Goal: Task Accomplishment & Management: Manage account settings

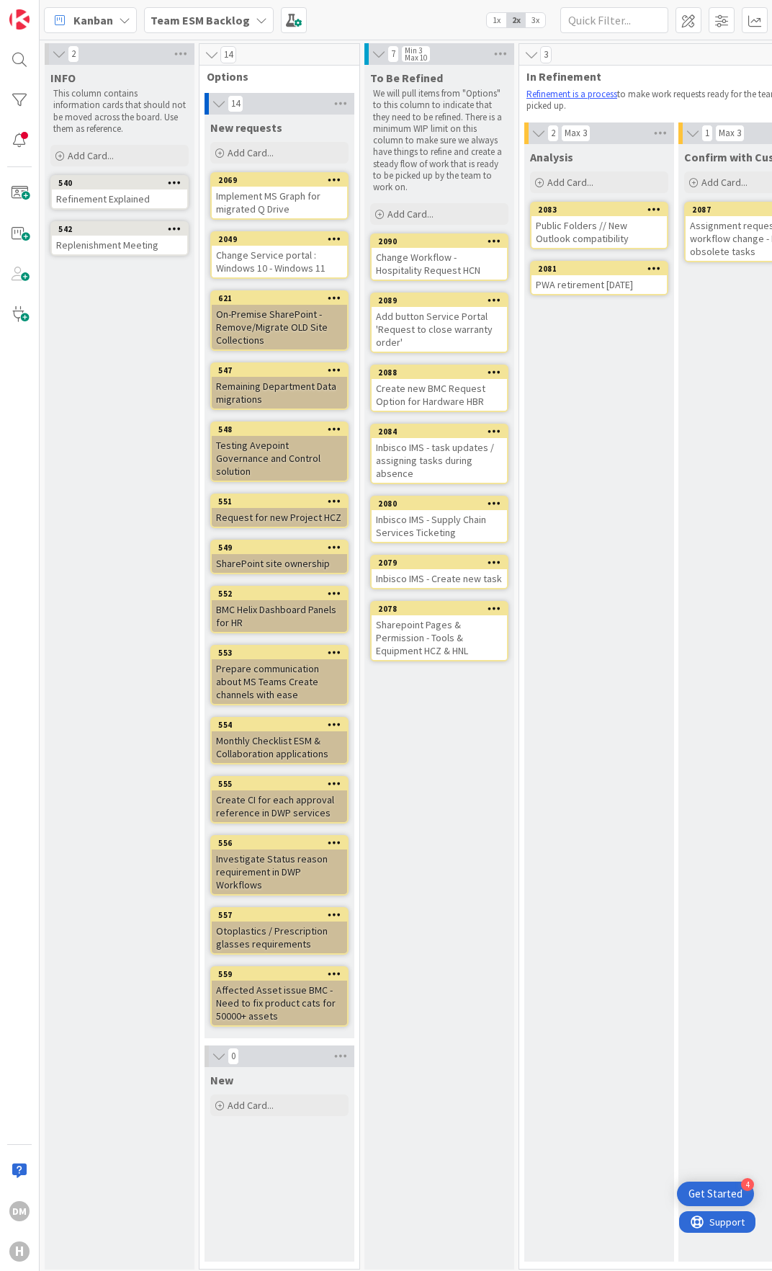
click at [230, 22] on b "Team ESM Backlog" at bounding box center [200, 20] width 99 height 14
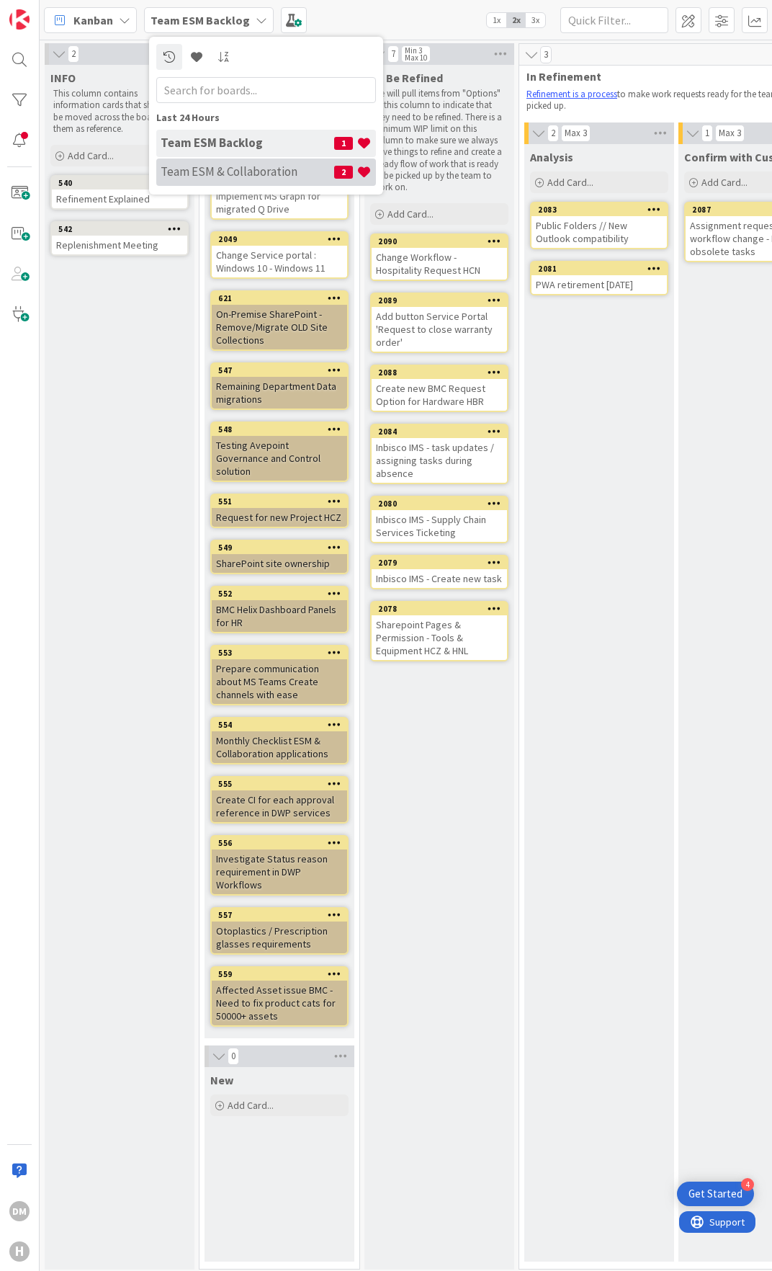
click at [224, 170] on h4 "Team ESM & Collaboration" at bounding box center [248, 171] width 174 height 14
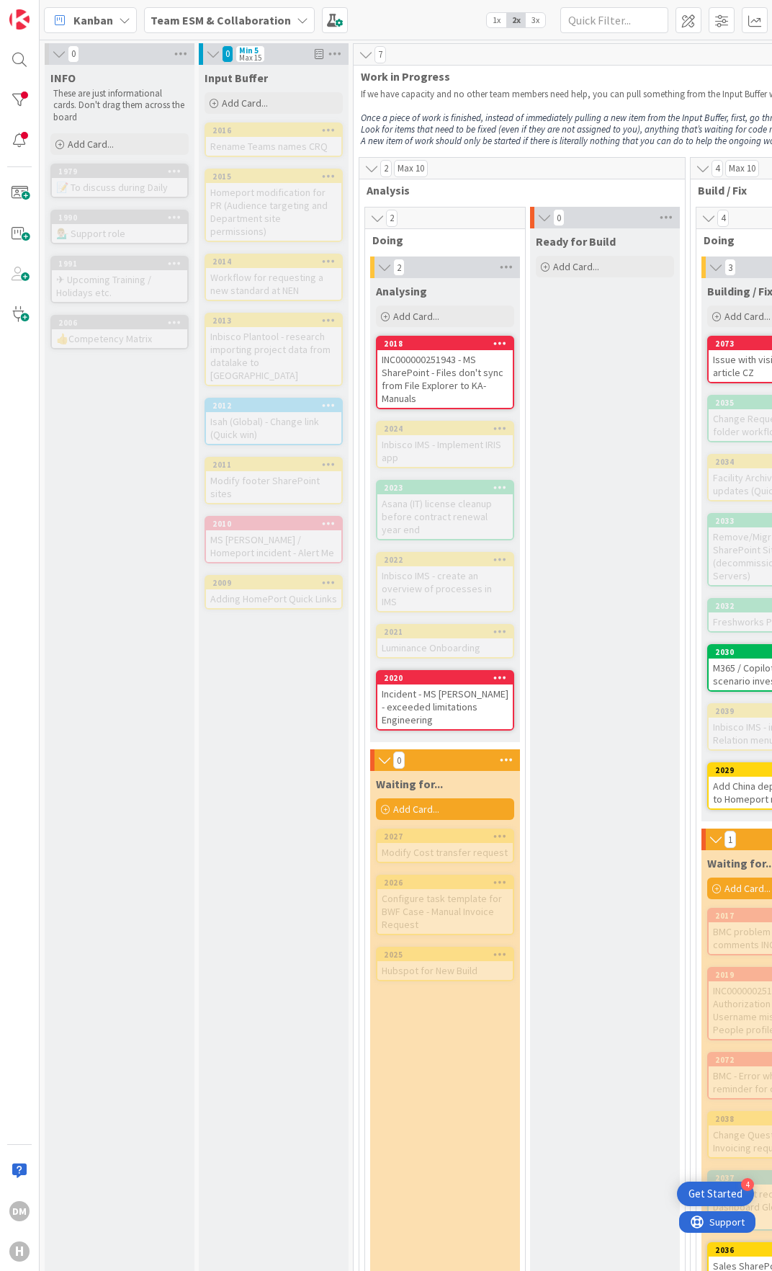
click at [431, 382] on div "INC000000251943 - MS SharePoint - Files don't sync from File Explorer to KA-Man…" at bounding box center [444, 379] width 135 height 58
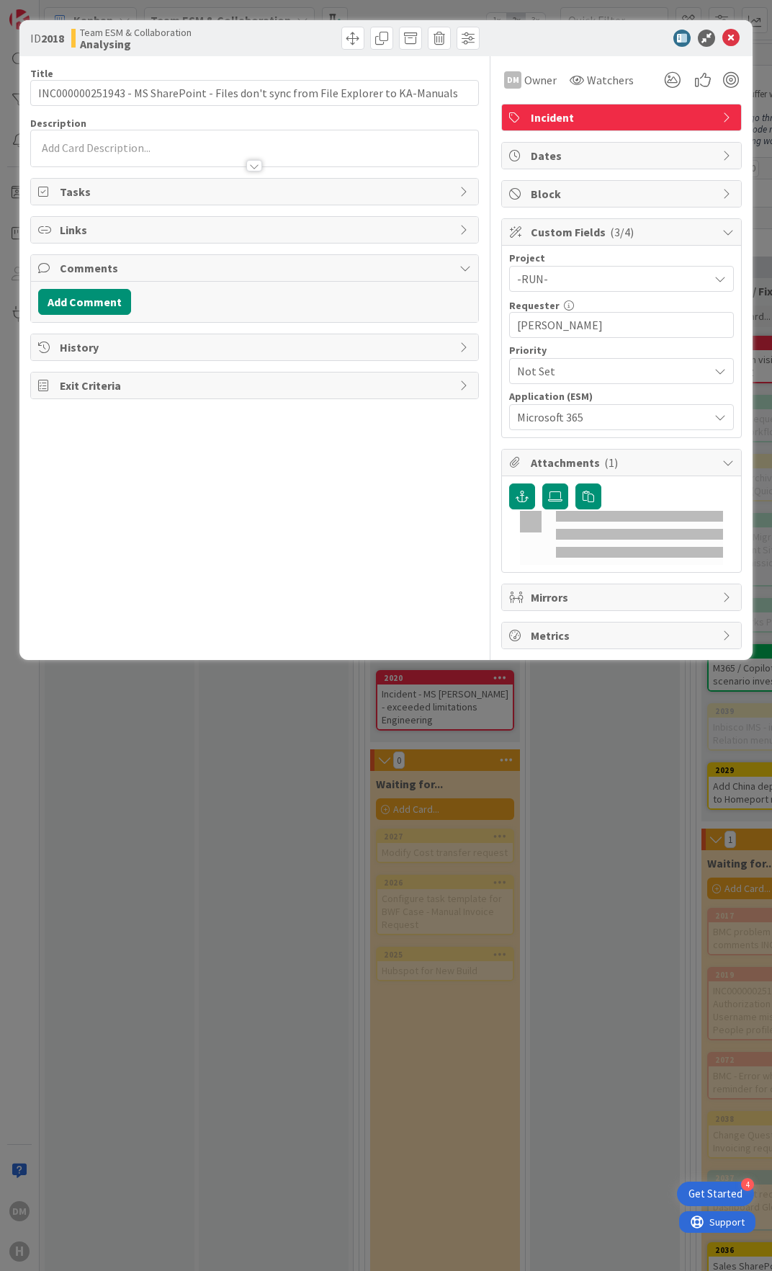
type input "INC000000251943 - MS SharePoint - Files don't sync from File Explorer to KA-Man…"
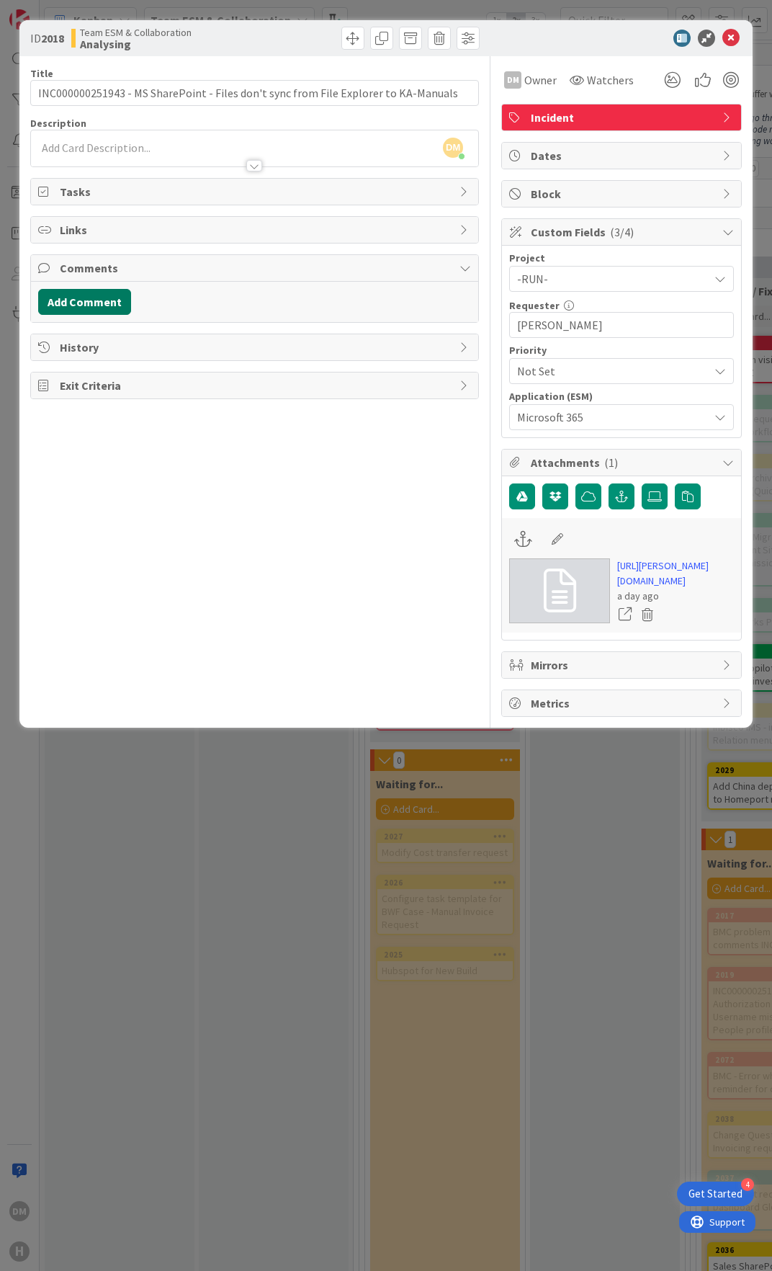
click at [96, 304] on button "Add Comment" at bounding box center [84, 302] width 93 height 26
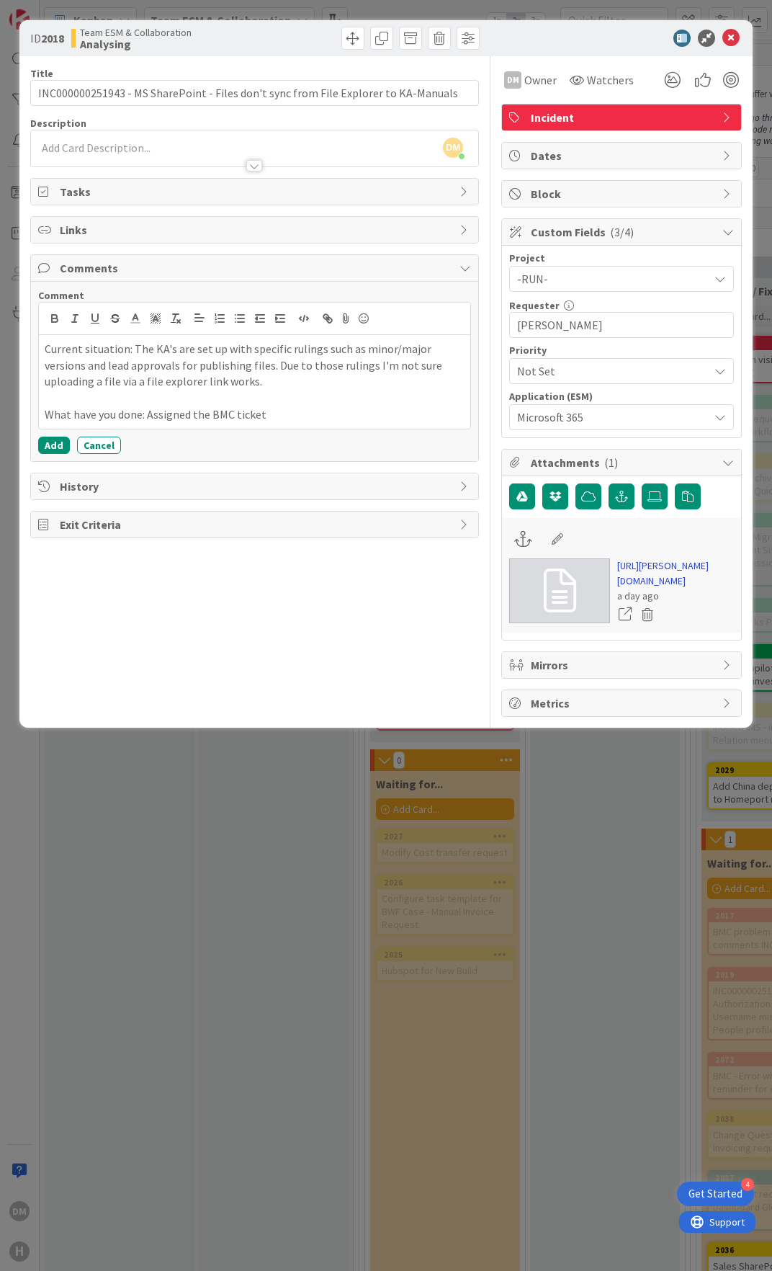
click at [676, 577] on link "[URL][PERSON_NAME][DOMAIN_NAME]" at bounding box center [675, 573] width 117 height 30
click at [282, 415] on p "What have you done: Assigned the BMC ticket" at bounding box center [255, 414] width 420 height 17
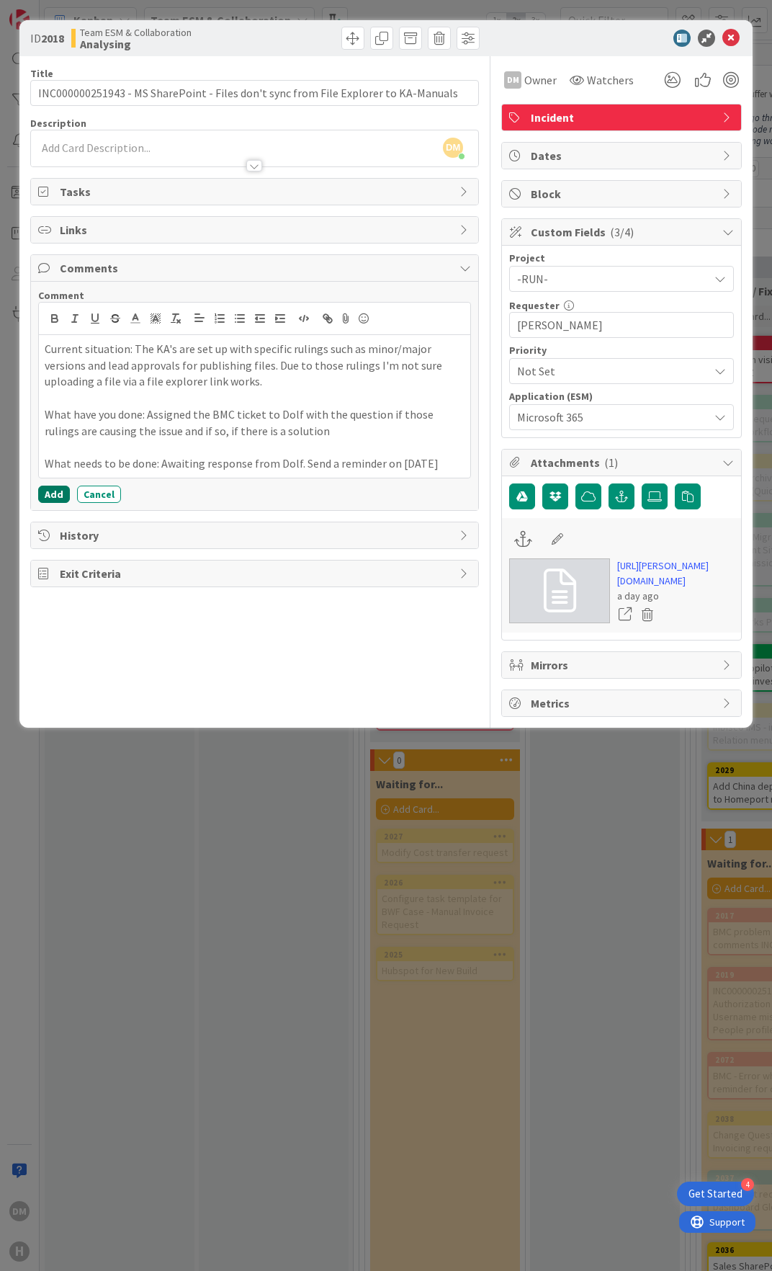
click at [50, 493] on button "Add" at bounding box center [54, 493] width 32 height 17
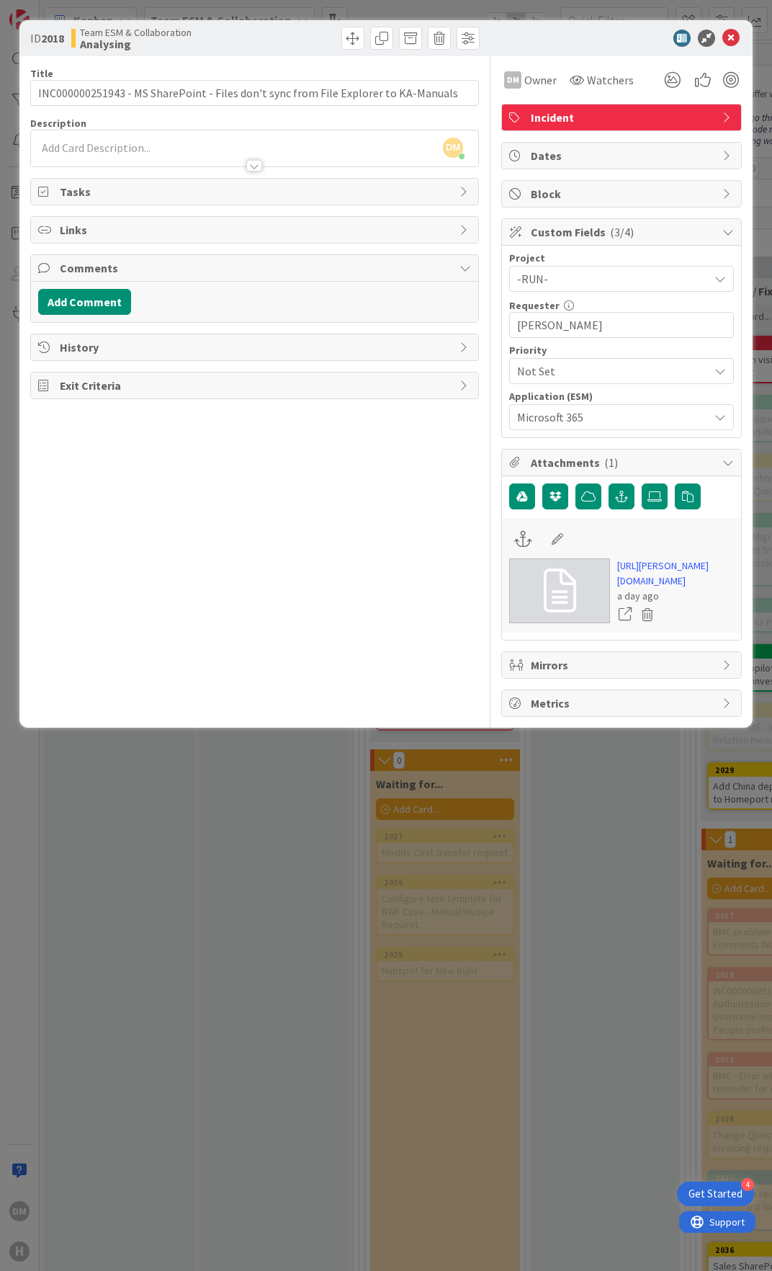
type input "INC000000251943 - MS SharePoint - Files don't sync from File Explorer to KA-Man…"
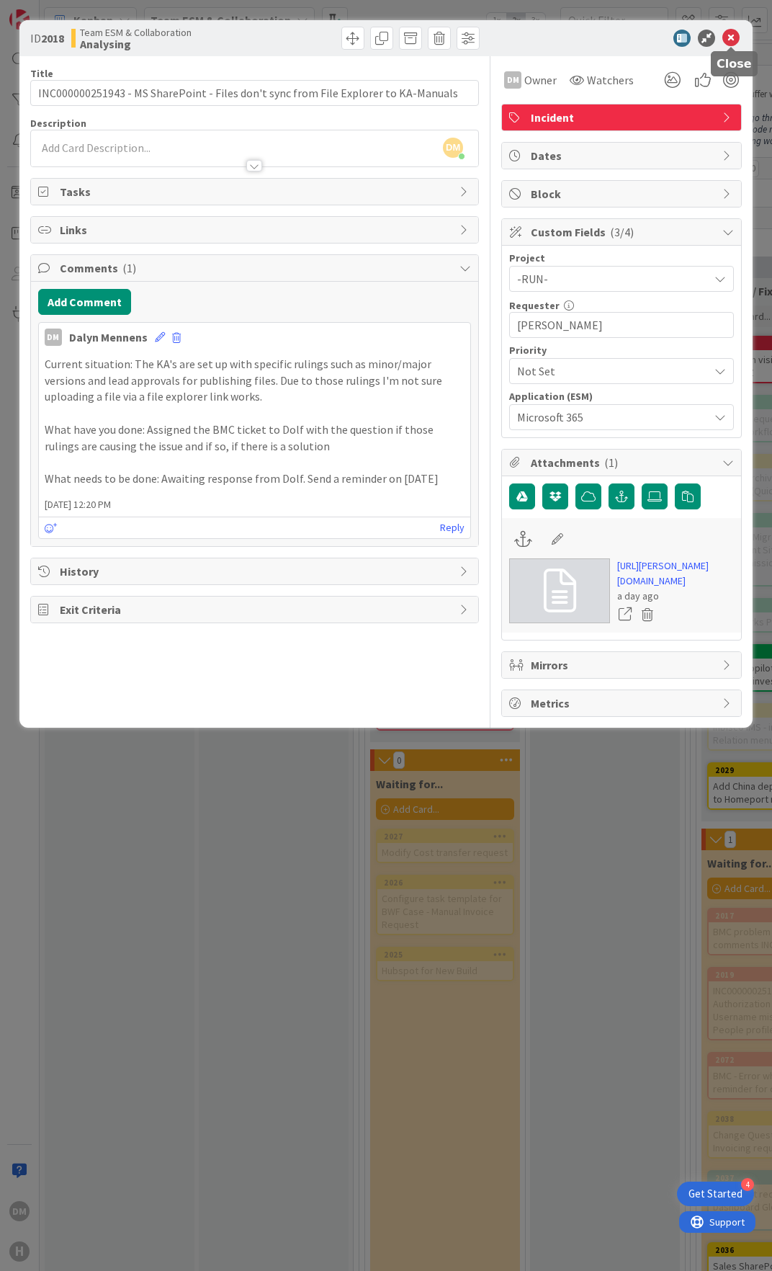
click at [726, 39] on icon at bounding box center [730, 38] width 17 height 17
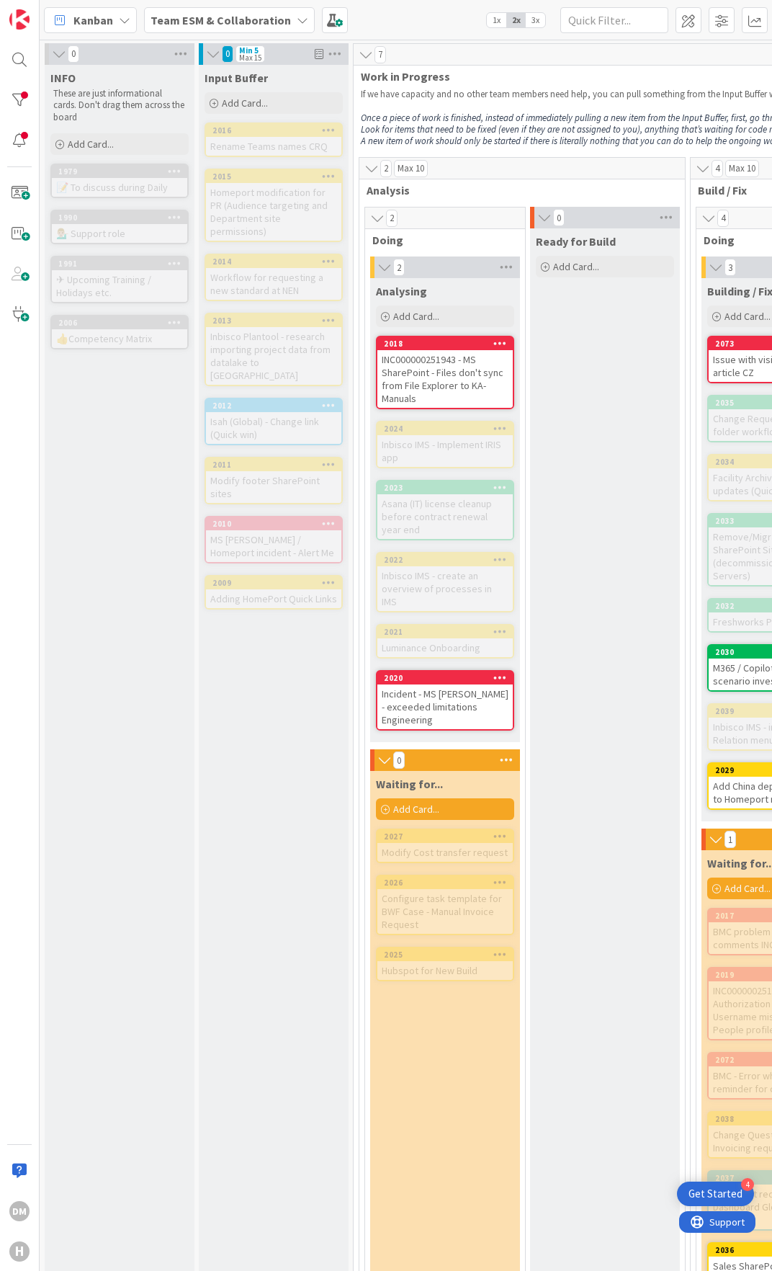
click at [443, 697] on div "Incident - MS [PERSON_NAME] - exceeded limitations Engineering" at bounding box center [444, 706] width 135 height 45
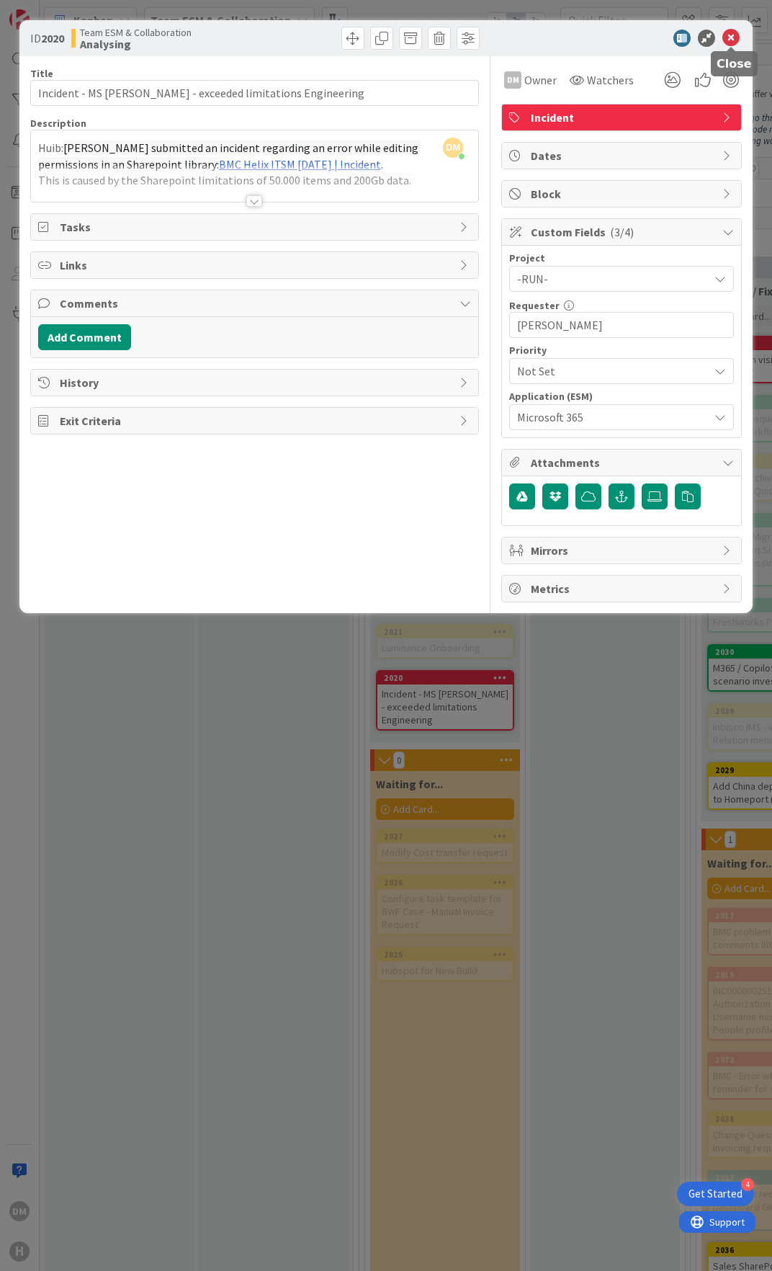
click at [735, 40] on icon at bounding box center [730, 38] width 17 height 17
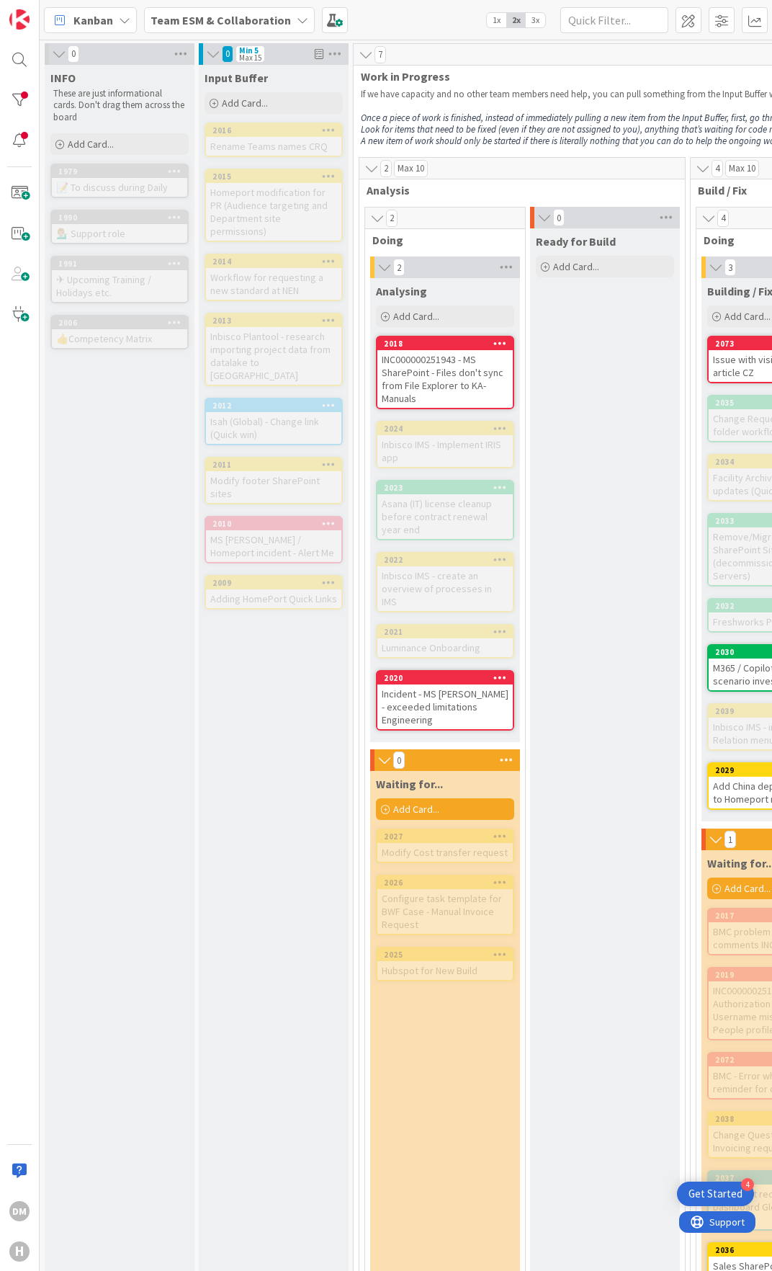
click at [434, 375] on div "INC000000251943 - MS SharePoint - Files don't sync from File Explorer to KA-Man…" at bounding box center [444, 379] width 135 height 58
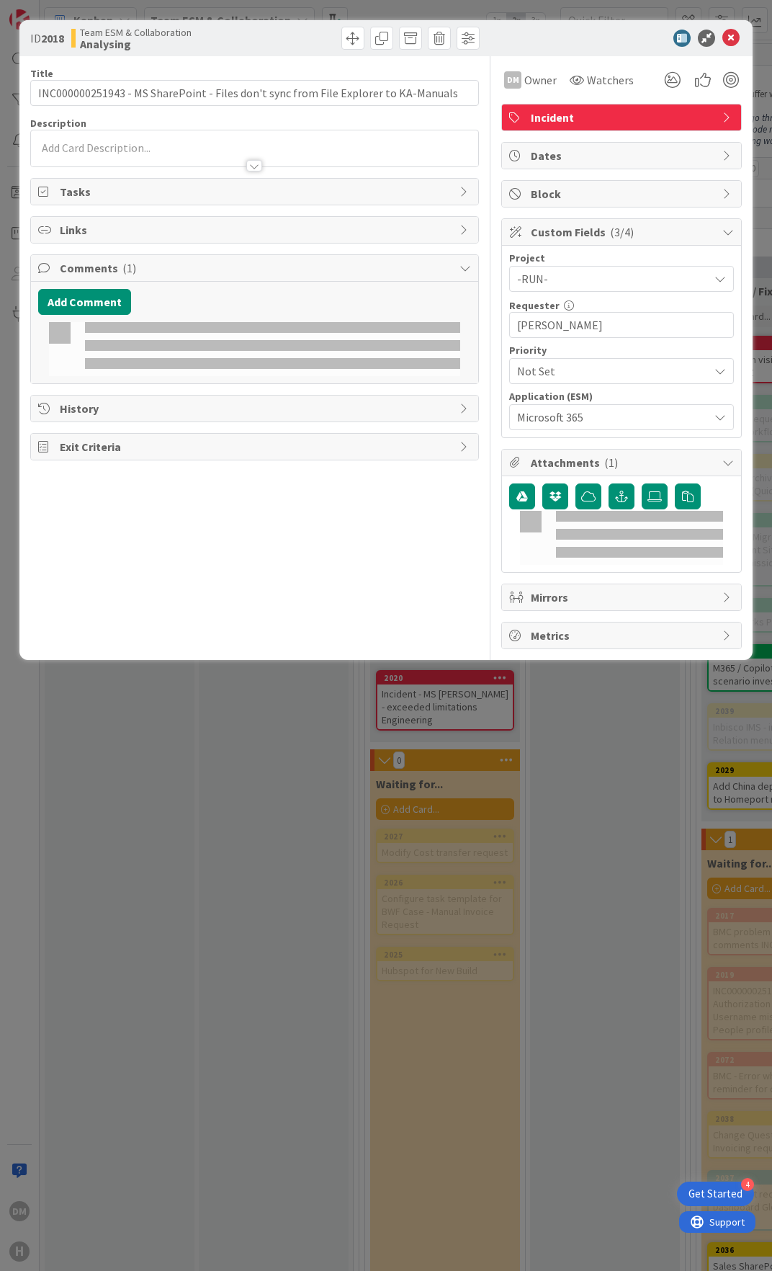
type input "INC000000251943 - MS SharePoint - Files don't sync from File Explorer to KA-Man…"
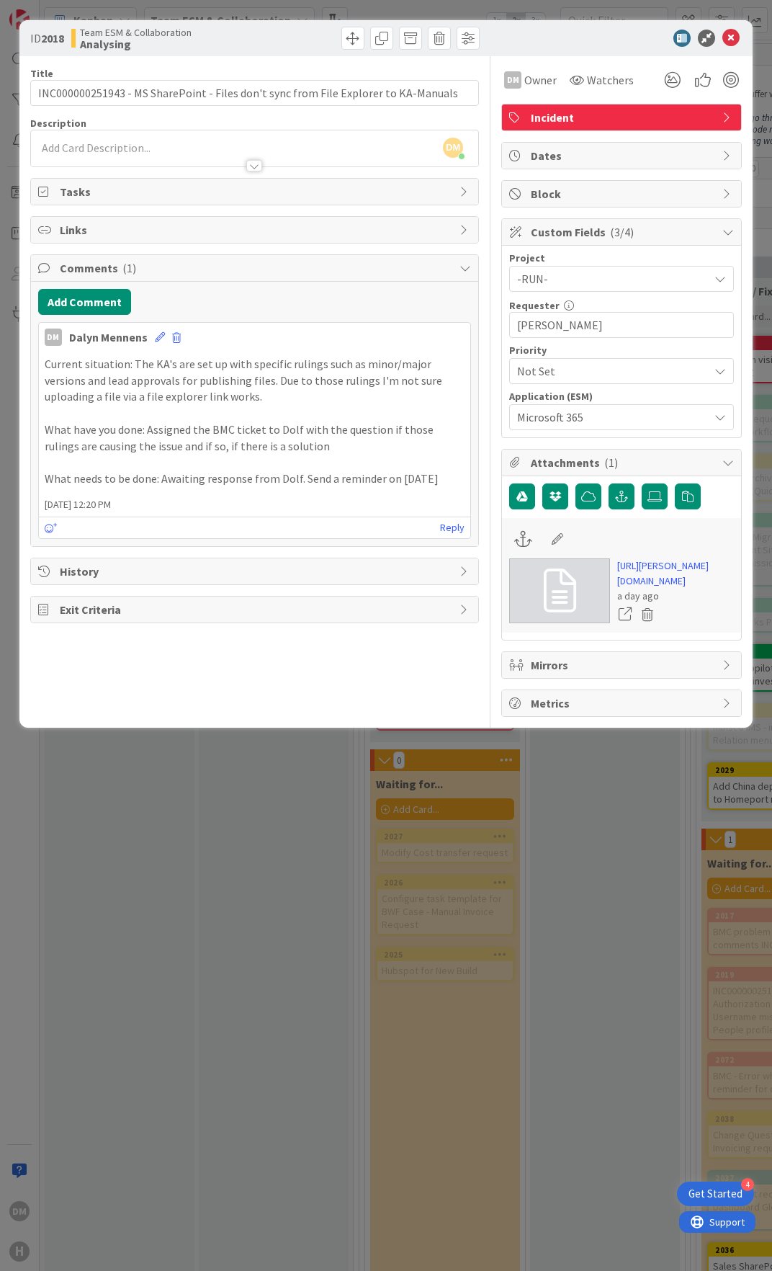
drag, startPoint x: 46, startPoint y: 367, endPoint x: 459, endPoint y: 479, distance: 427.6
click at [459, 479] on div "Current situation: The KA's are set up with specific rulings such as minor/majo…" at bounding box center [255, 421] width 420 height 131
copy div "Current situation: The KA's are set up with specific rulings such as minor/majo…"
click at [737, 36] on icon at bounding box center [730, 38] width 17 height 17
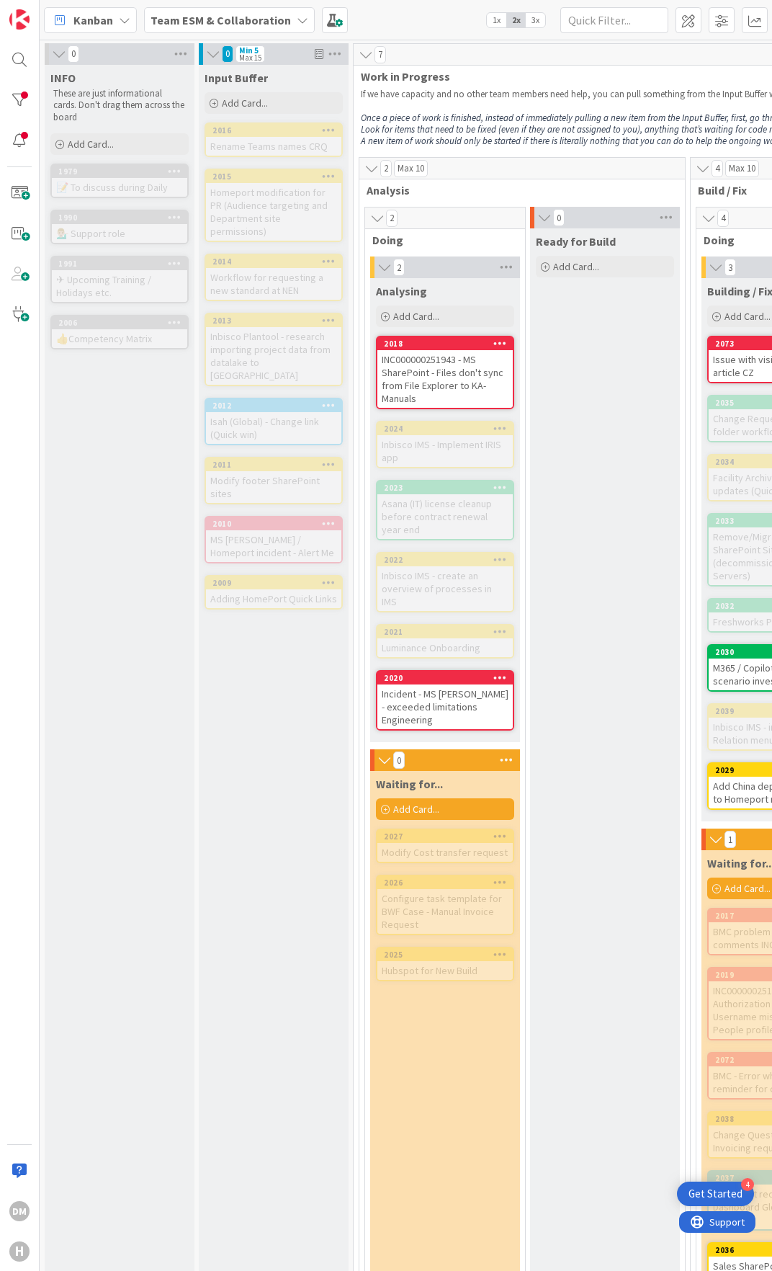
click at [427, 684] on div "Incident - MS [PERSON_NAME] - exceeded limitations Engineering" at bounding box center [444, 706] width 135 height 45
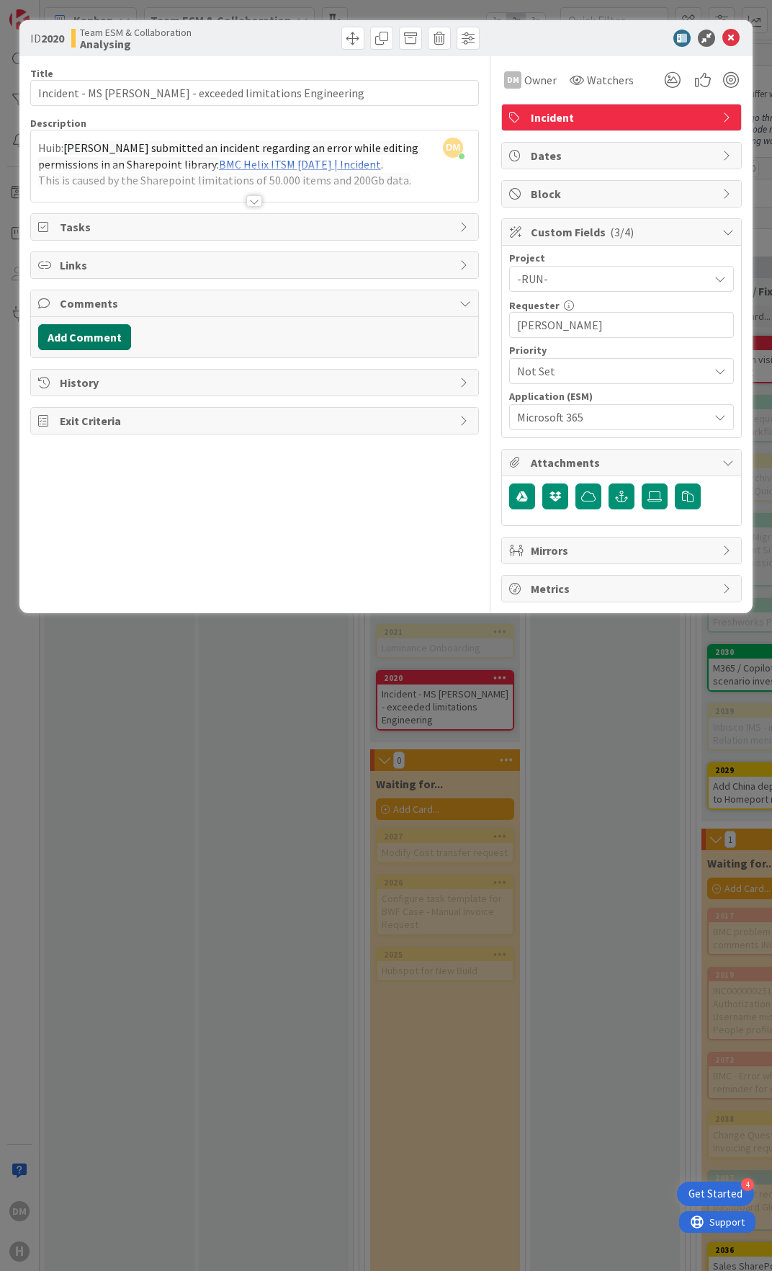
click at [123, 339] on button "Add Comment" at bounding box center [84, 337] width 93 height 26
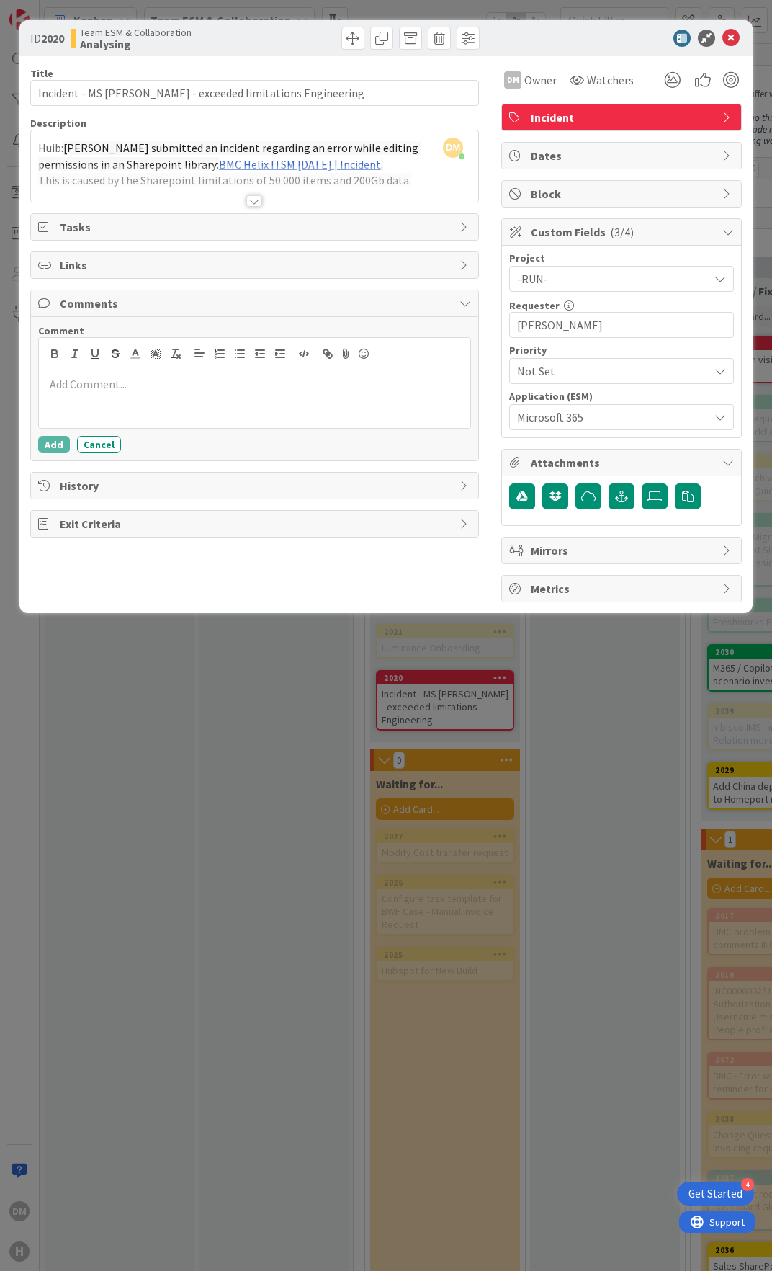
click at [86, 393] on div at bounding box center [254, 399] width 431 height 58
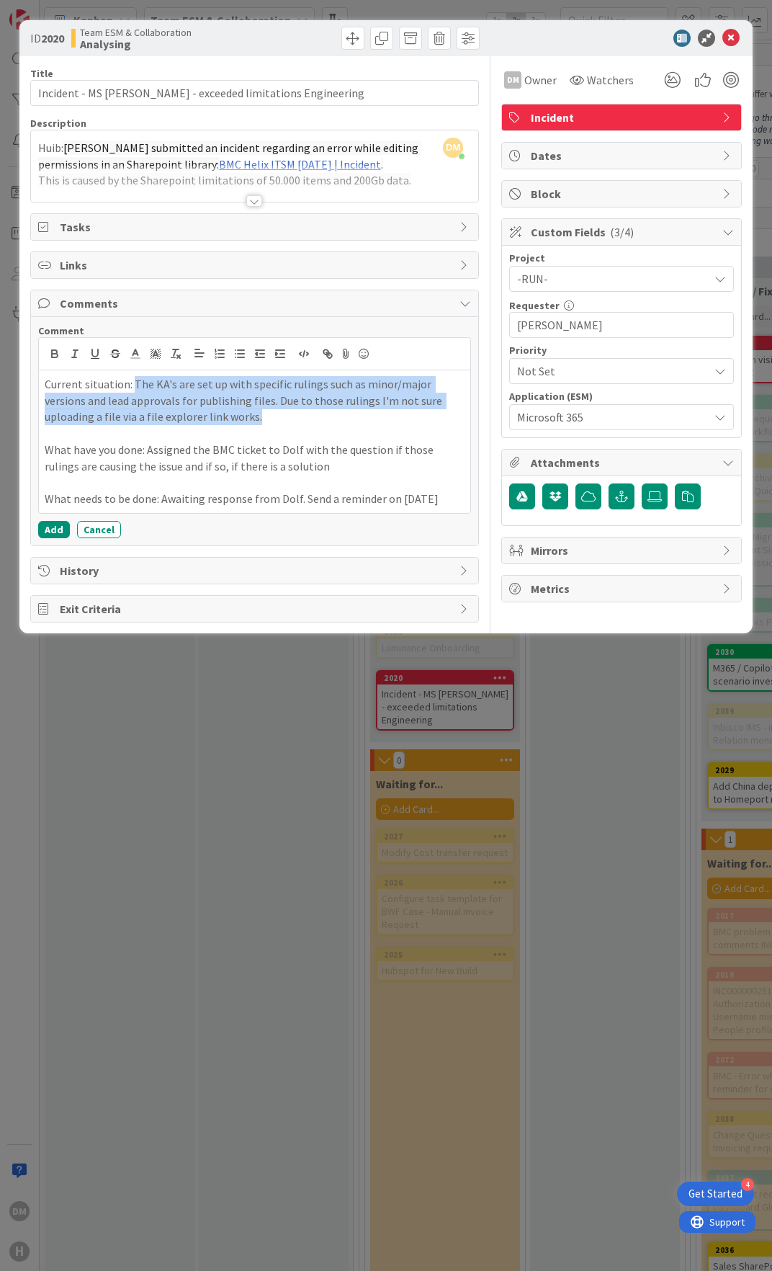
drag, startPoint x: 133, startPoint y: 385, endPoint x: 179, endPoint y: 411, distance: 53.3
click at [179, 411] on p "Current situation: The KA's are set up with specific rulings such as minor/majo…" at bounding box center [255, 400] width 420 height 49
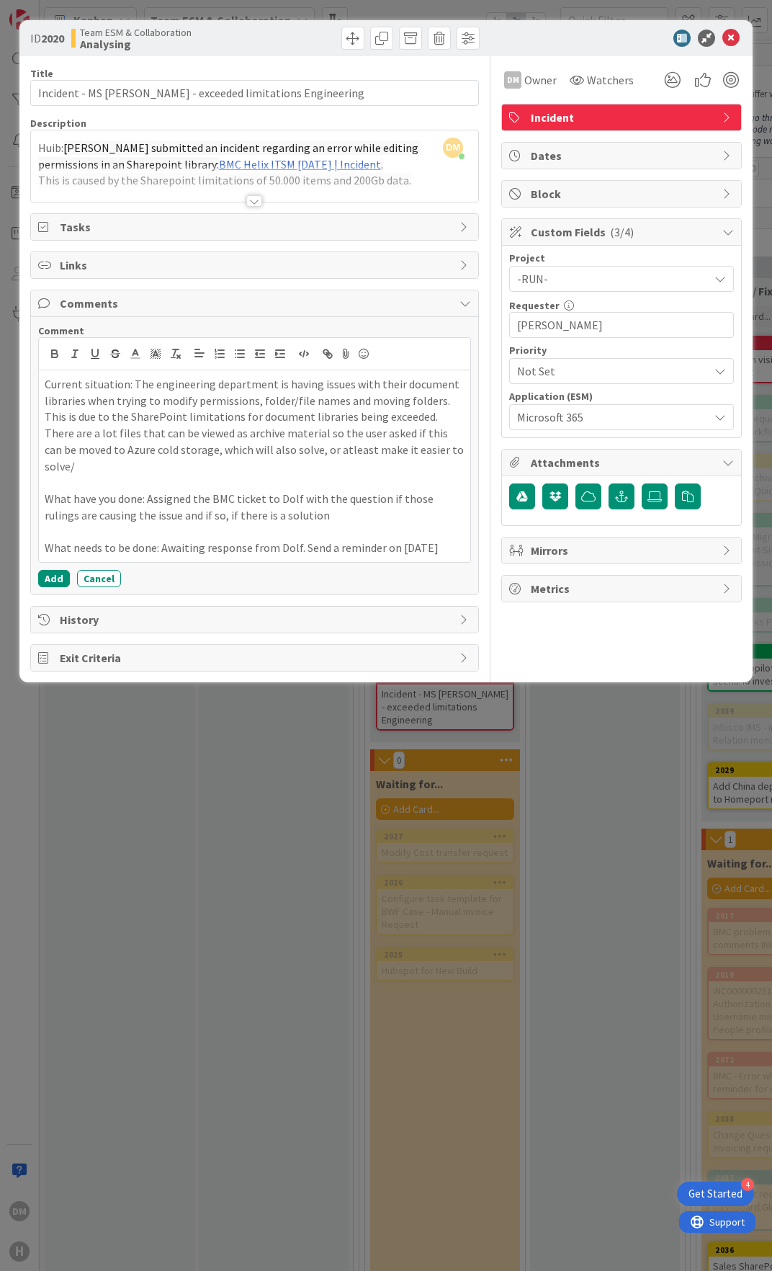
click at [263, 452] on p "Current situation: The engineering department is having issues with their docum…" at bounding box center [255, 425] width 420 height 98
click at [406, 449] on p "Current situation: The engineering department is having issues with their docum…" at bounding box center [255, 425] width 420 height 98
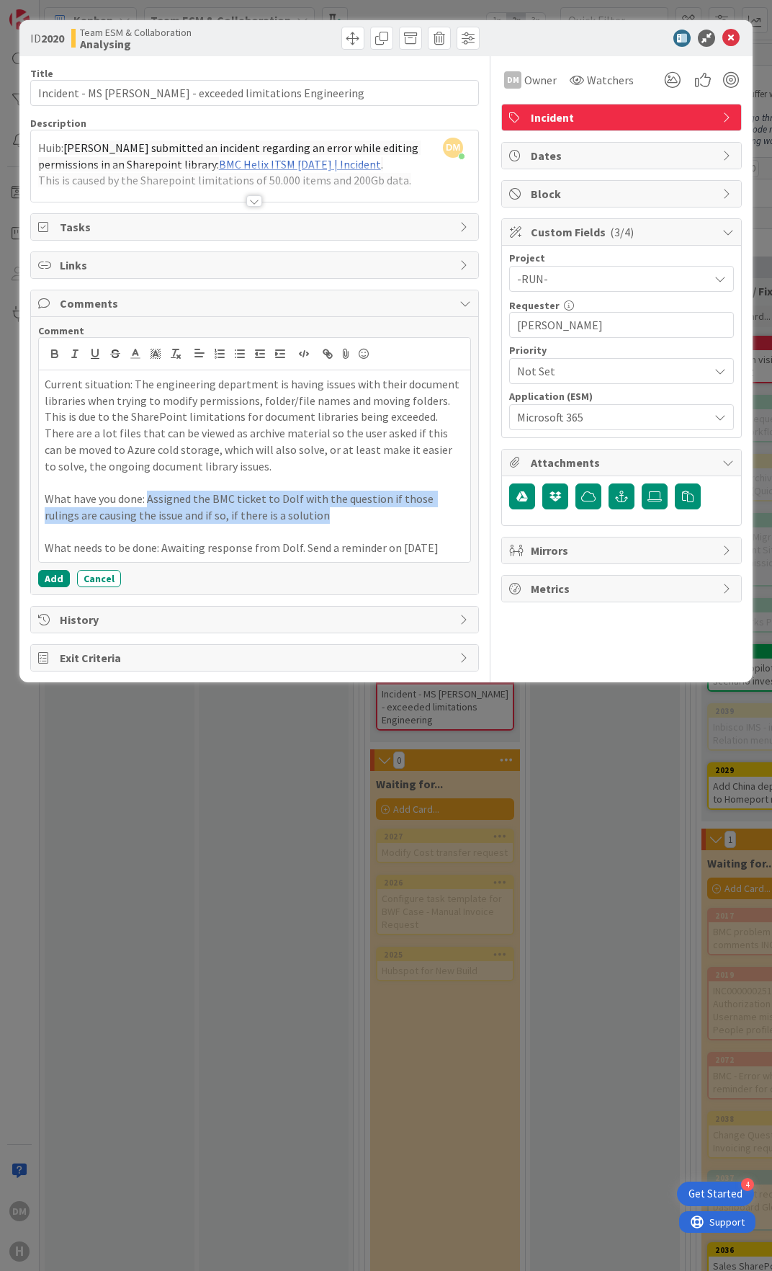
drag, startPoint x: 147, startPoint y: 499, endPoint x: 285, endPoint y: 514, distance: 138.4
click at [285, 514] on p "What have you done: Assigned the BMC ticket to Dolf with the question if those …" at bounding box center [255, 507] width 420 height 32
drag, startPoint x: 281, startPoint y: 547, endPoint x: 447, endPoint y: 545, distance: 166.4
click at [447, 545] on p "What needs to be done: Awaiting response from Dolf. Send a reminder on [DATE]" at bounding box center [255, 548] width 420 height 17
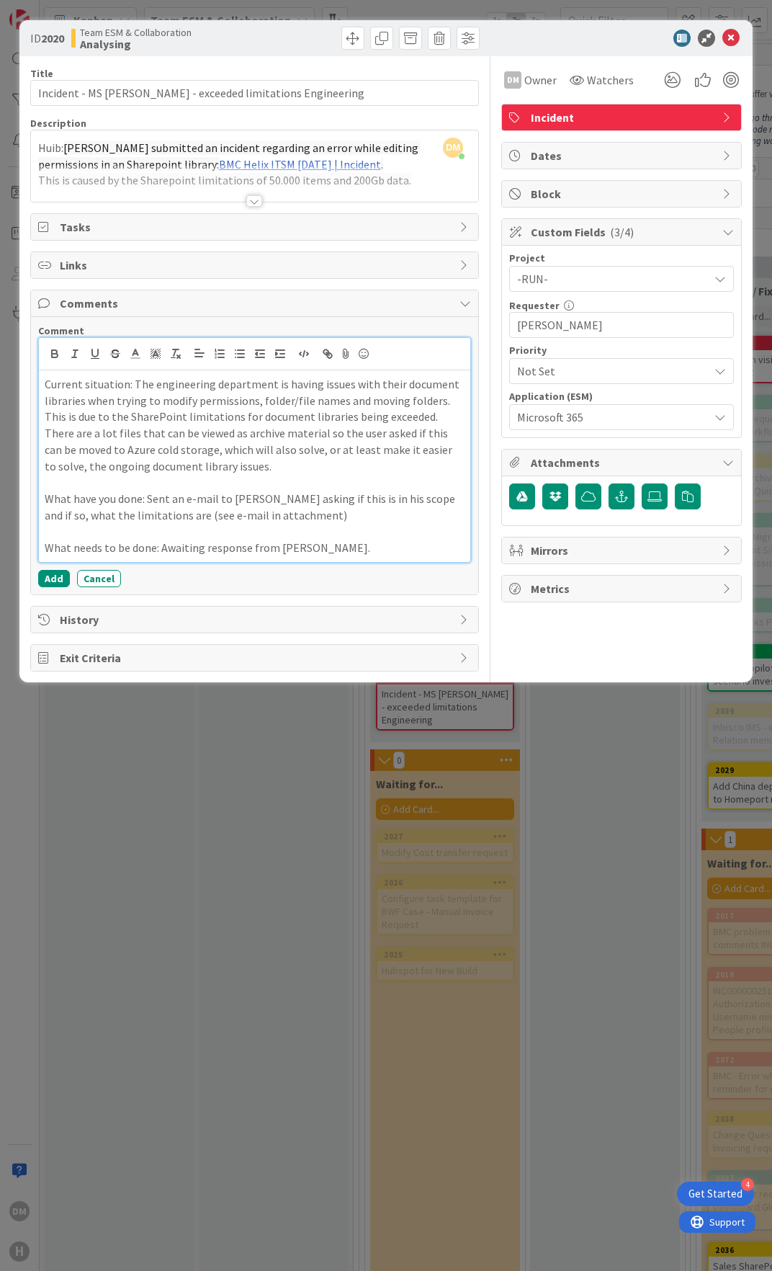
click at [349, 551] on p "What needs to be done: Awaiting response from [PERSON_NAME]." at bounding box center [255, 548] width 420 height 17
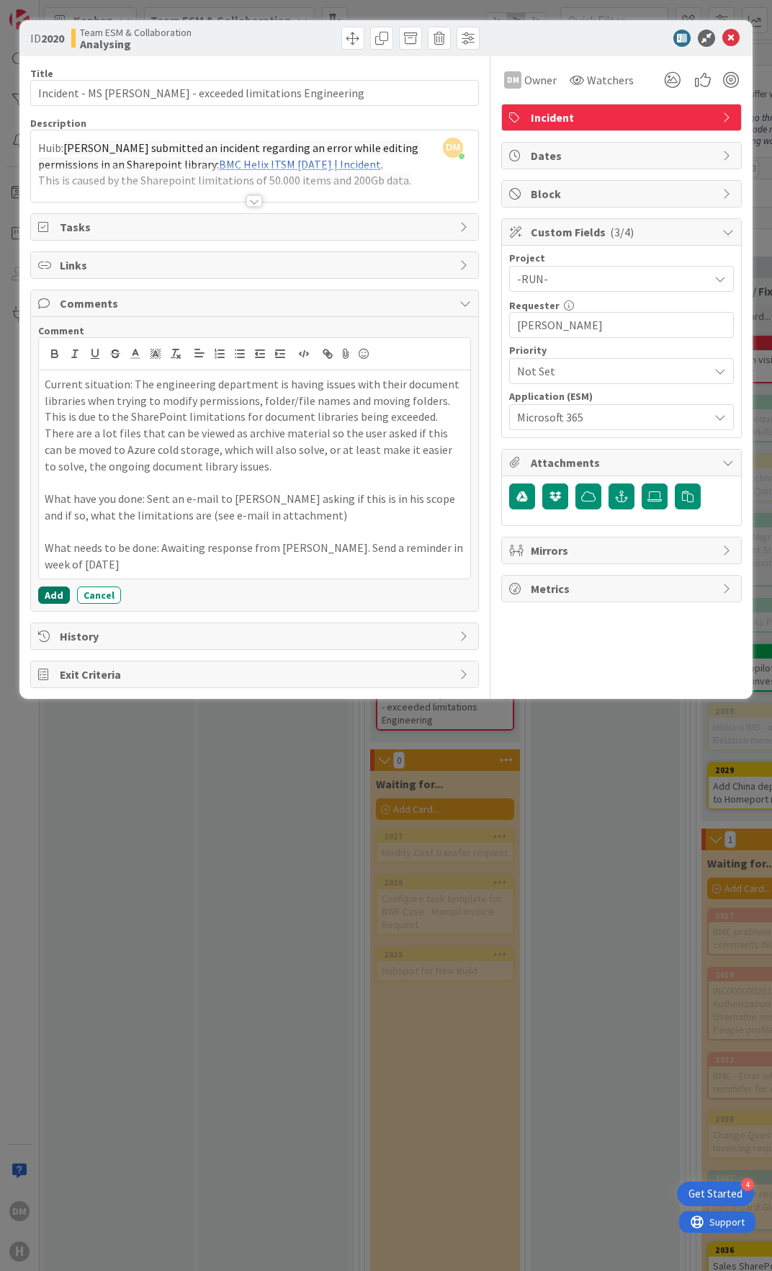
click at [58, 591] on button "Add" at bounding box center [54, 594] width 32 height 17
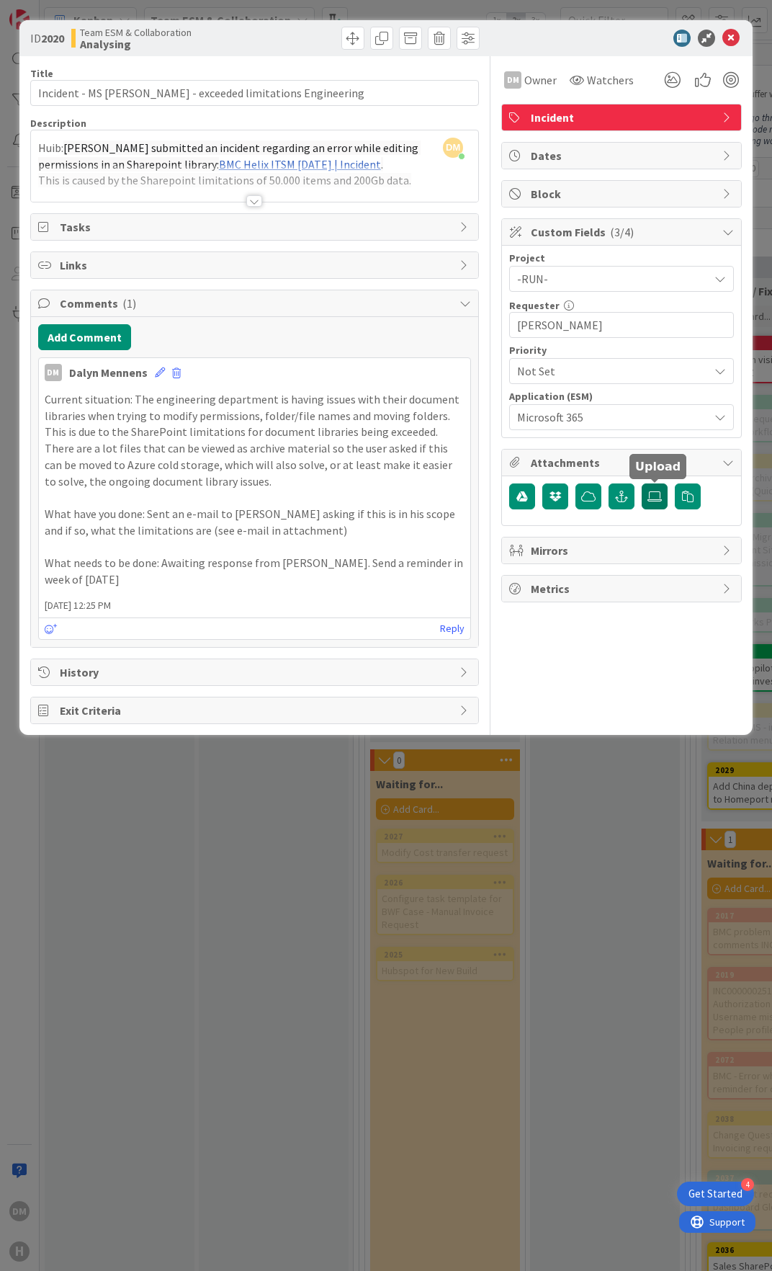
click at [648, 498] on icon at bounding box center [655, 497] width 14 height 12
click at [642, 483] on input "file" at bounding box center [642, 483] width 0 height 0
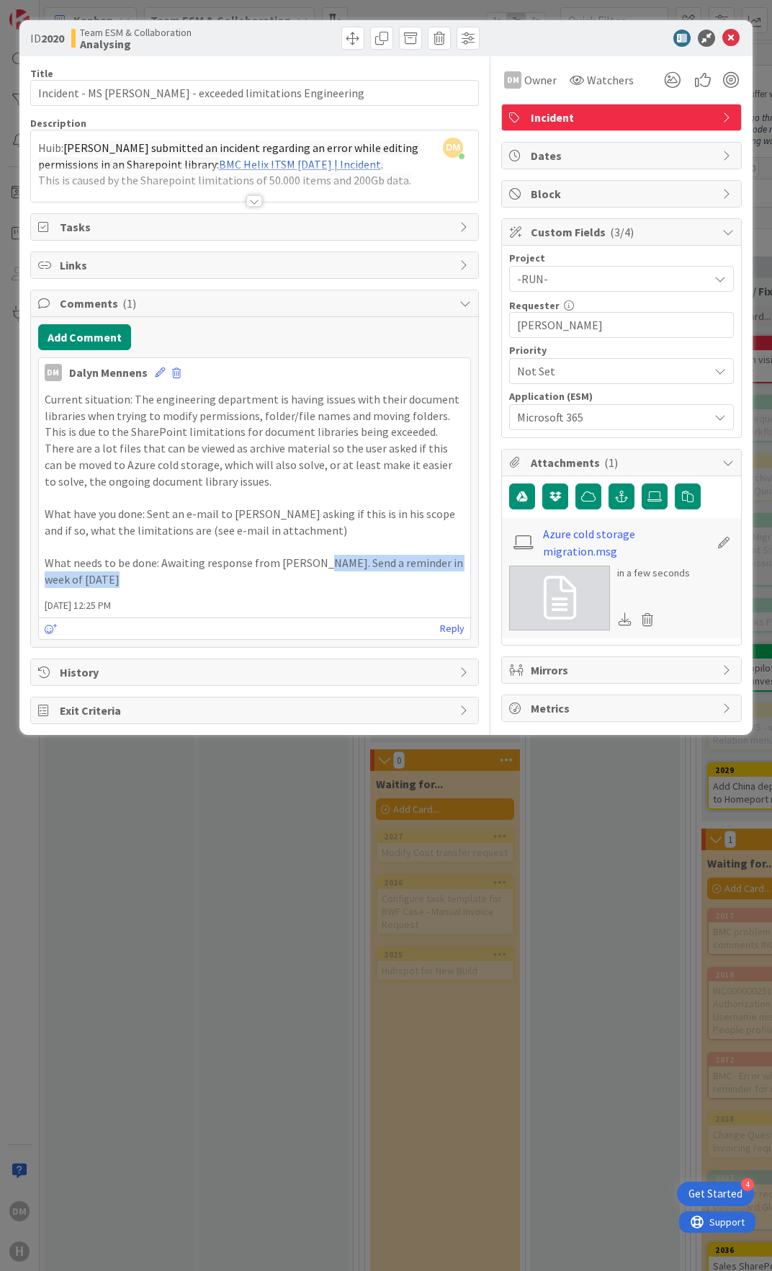
drag, startPoint x: 285, startPoint y: 576, endPoint x: 319, endPoint y: 560, distance: 38.0
click at [319, 560] on p "What needs to be done: Awaiting response from [PERSON_NAME]. Send a reminder in…" at bounding box center [255, 571] width 420 height 32
drag, startPoint x: 319, startPoint y: 560, endPoint x: 288, endPoint y: 579, distance: 36.2
click at [288, 579] on p "What needs to be done: Awaiting response from [PERSON_NAME]. Send a reminder in…" at bounding box center [255, 571] width 420 height 32
click at [728, 37] on icon at bounding box center [730, 38] width 17 height 17
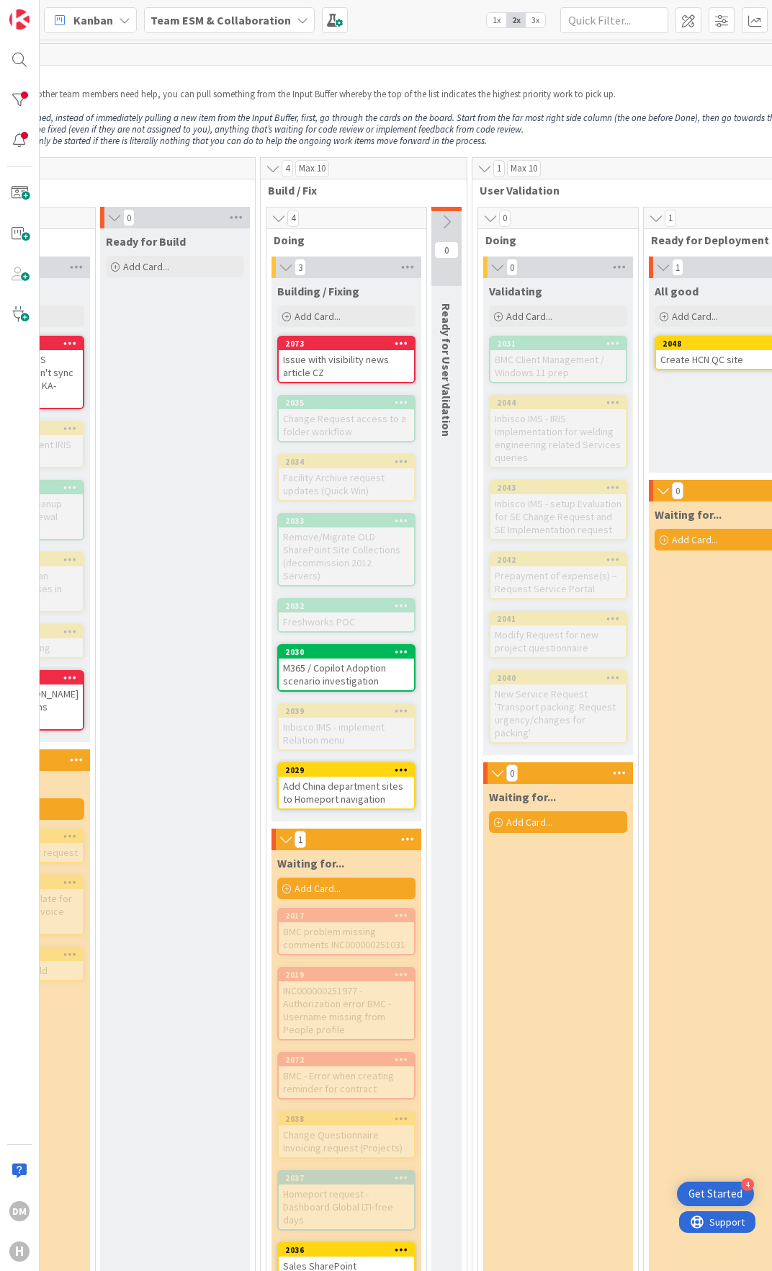
scroll to position [0, 463]
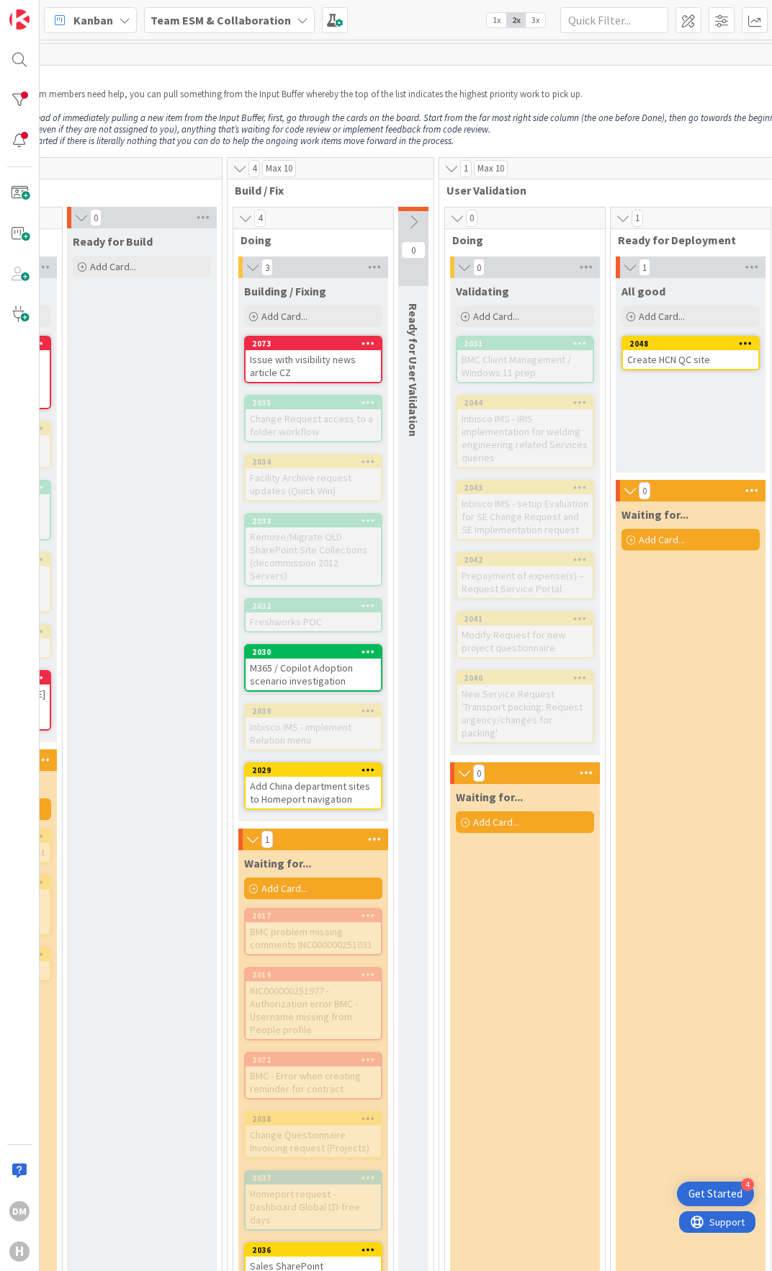
click at [315, 357] on div "Issue with visibility news article CZ" at bounding box center [313, 366] width 135 height 32
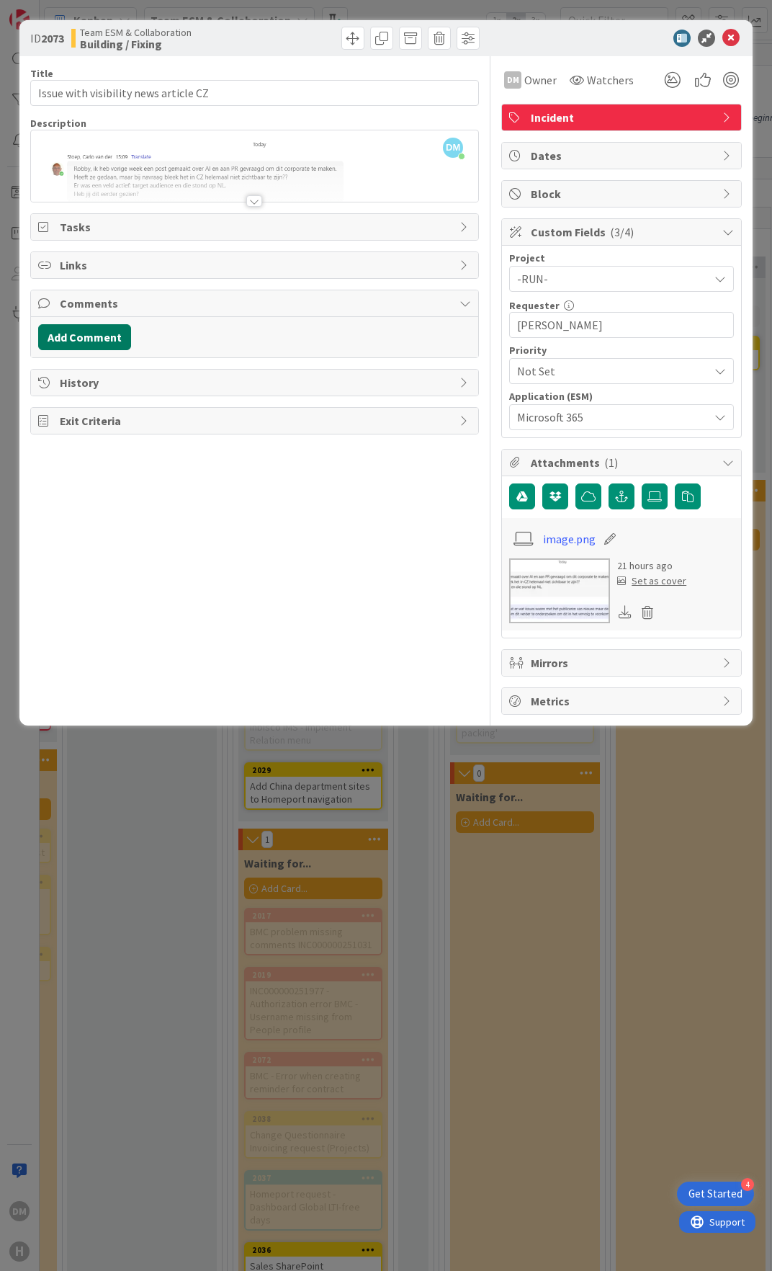
click at [116, 331] on button "Add Comment" at bounding box center [84, 337] width 93 height 26
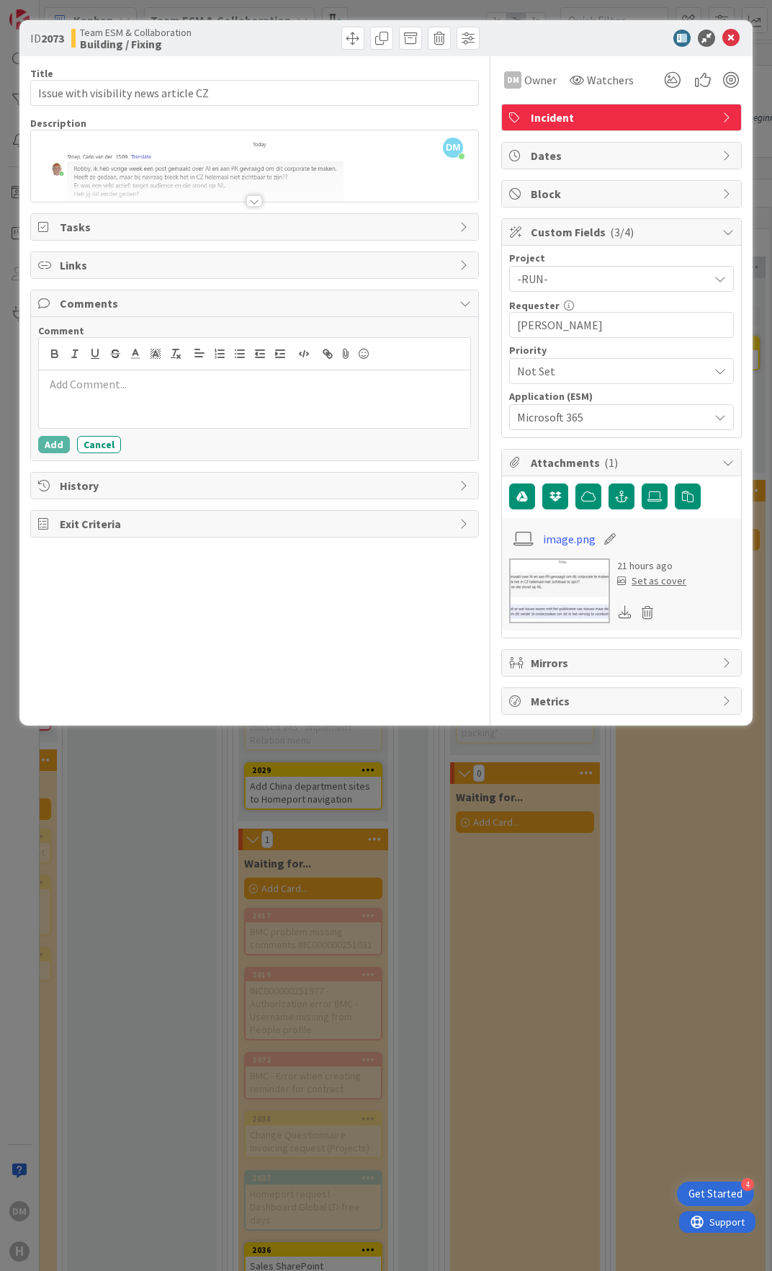
click at [112, 382] on p at bounding box center [255, 384] width 420 height 17
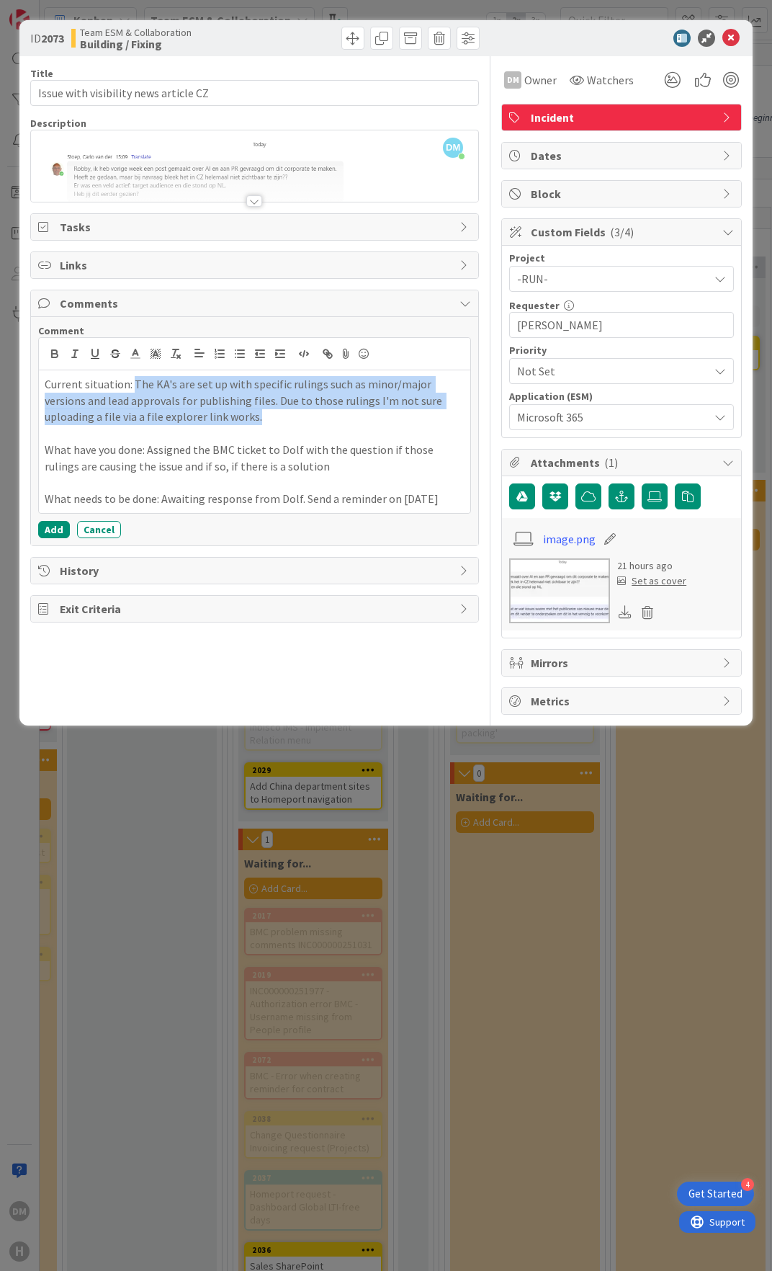
drag, startPoint x: 131, startPoint y: 382, endPoint x: 183, endPoint y: 412, distance: 60.0
click at [183, 412] on p "Current situation: The KA's are set up with specific rulings such as minor/majo…" at bounding box center [255, 400] width 420 height 49
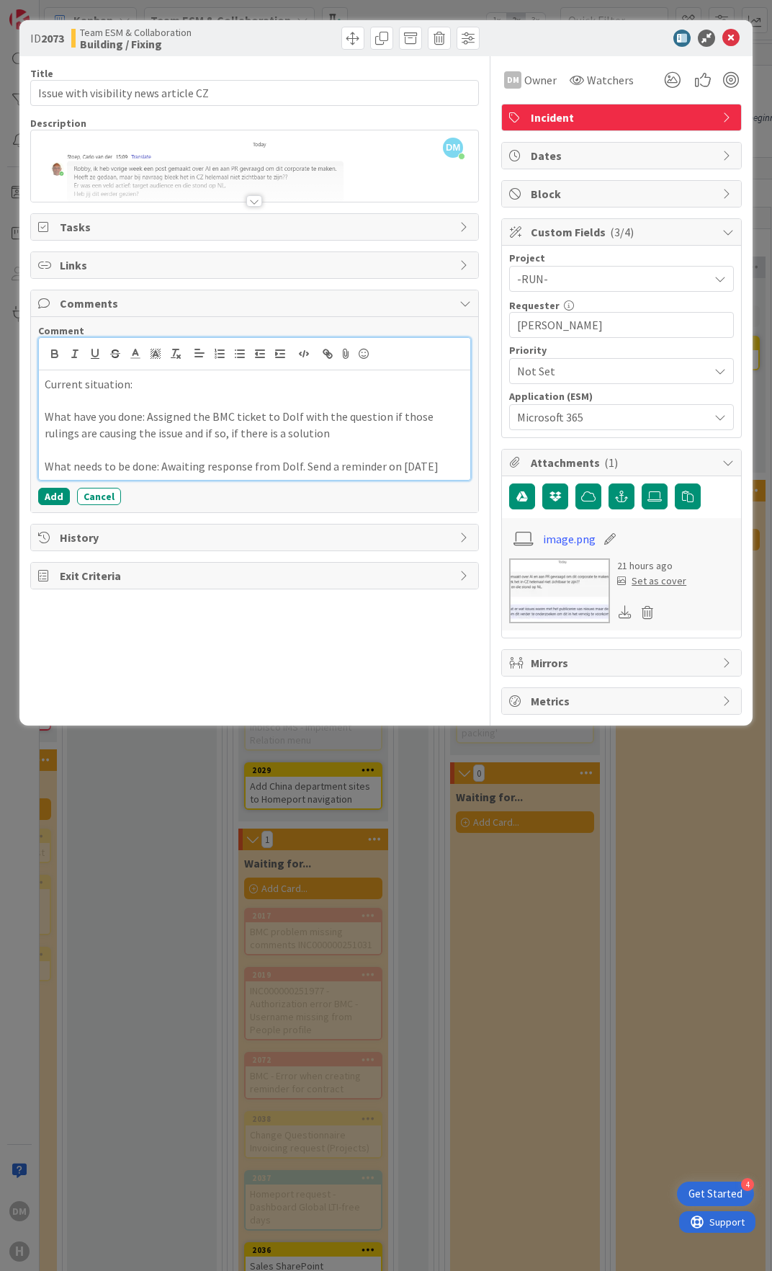
click at [155, 390] on p "Current situation:" at bounding box center [255, 384] width 420 height 17
click at [207, 382] on p "Current situation:" at bounding box center [255, 384] width 420 height 17
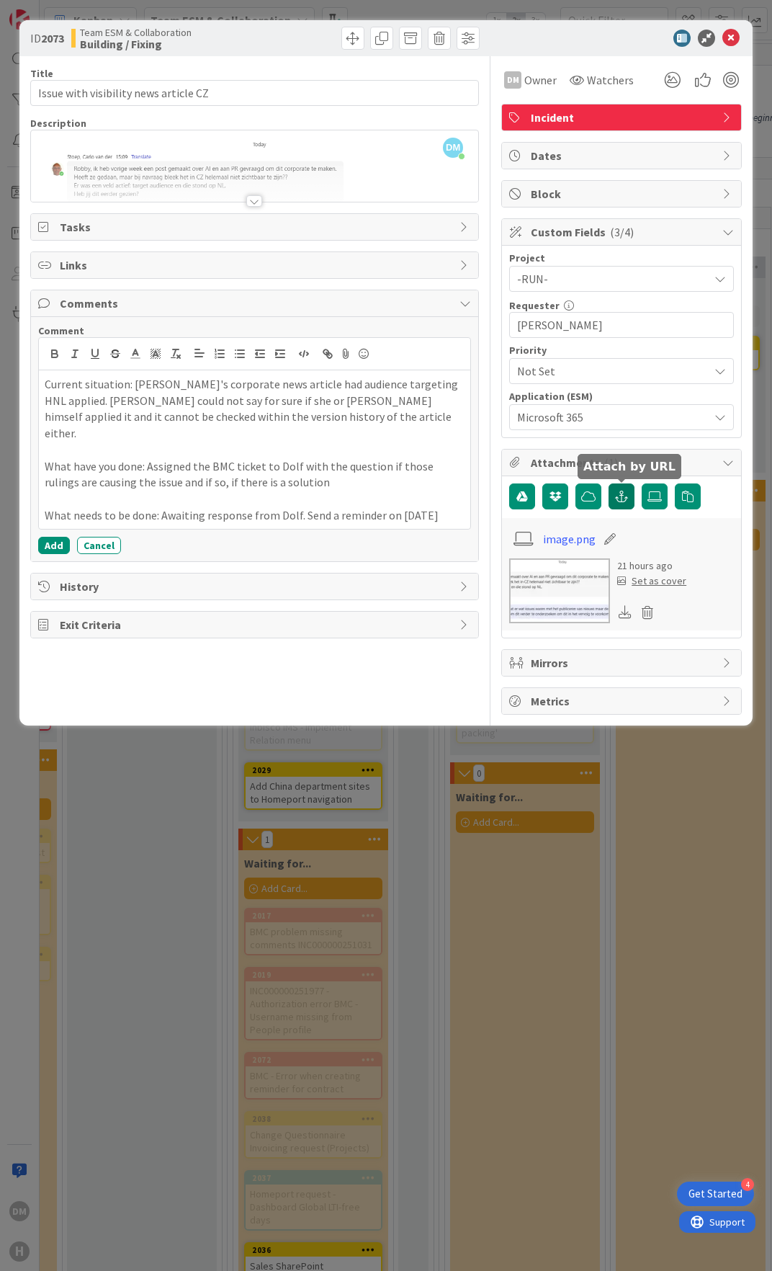
click at [622, 496] on icon "button" at bounding box center [621, 497] width 13 height 12
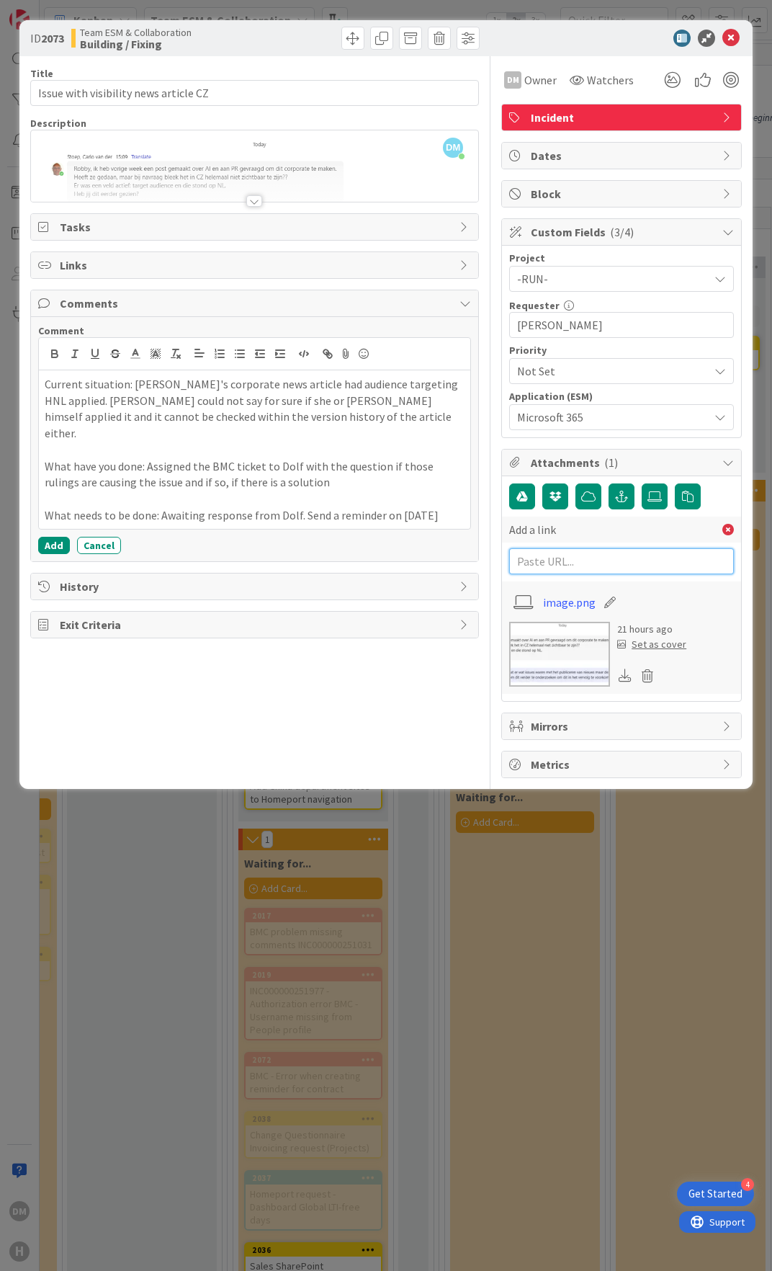
click at [597, 561] on input "text" at bounding box center [621, 561] width 225 height 26
paste input "[URL][DOMAIN_NAME][PERSON_NAME]"
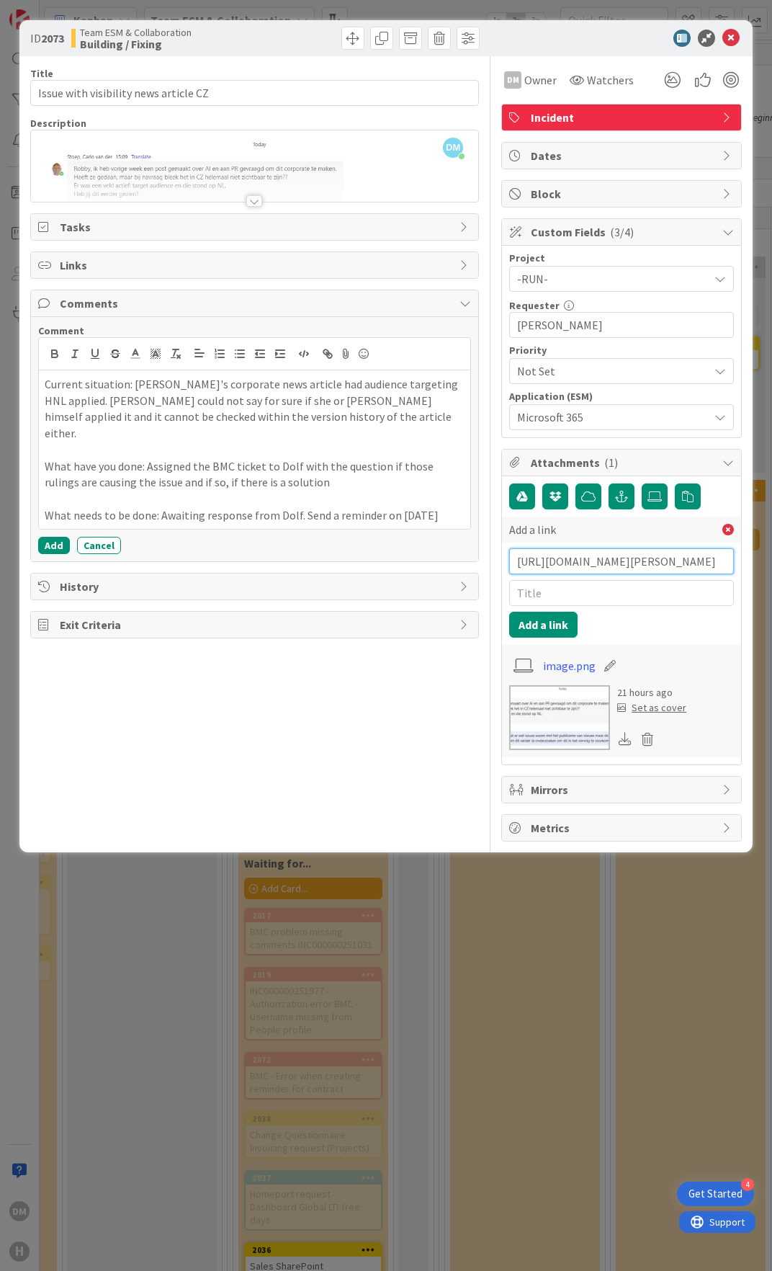
scroll to position [0, 267]
type input "[URL][DOMAIN_NAME][PERSON_NAME]"
click at [591, 584] on input "text" at bounding box center [621, 593] width 225 height 26
type input "[PERSON_NAME]'s news article"
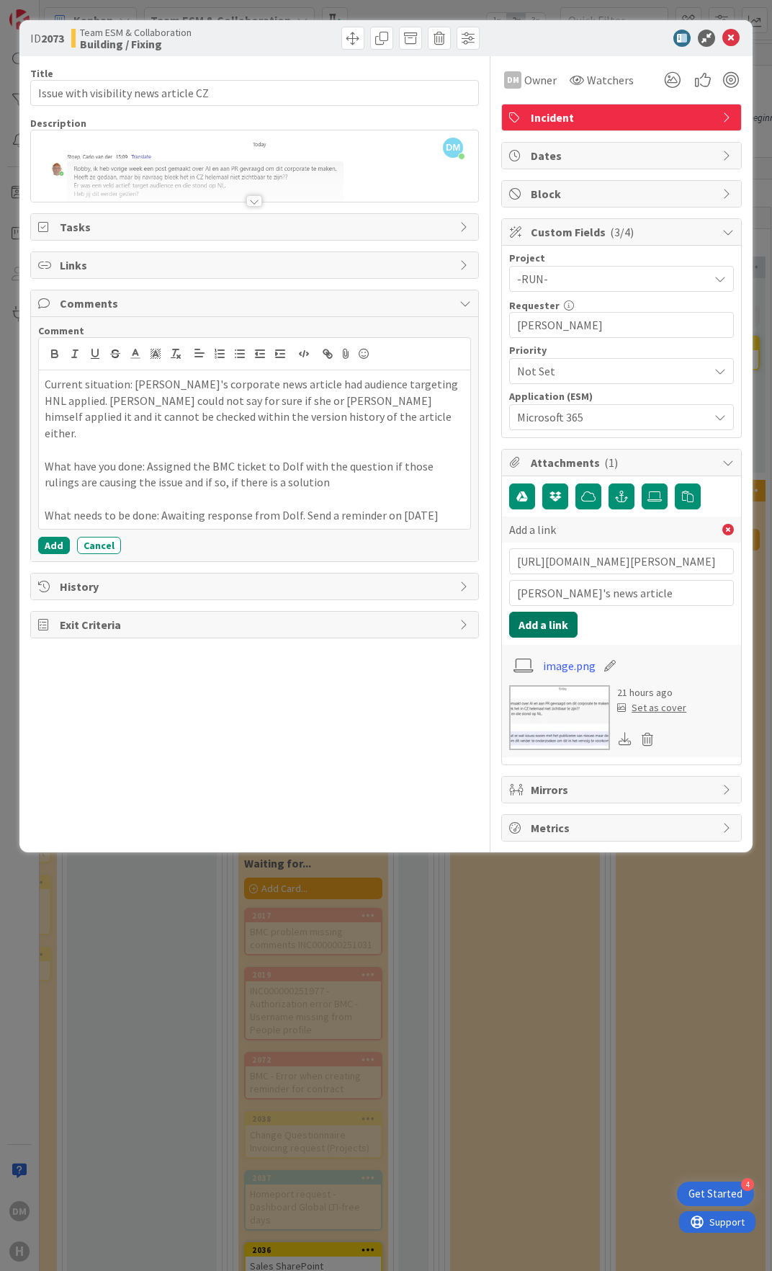
click at [554, 622] on button "Add a link" at bounding box center [543, 625] width 68 height 26
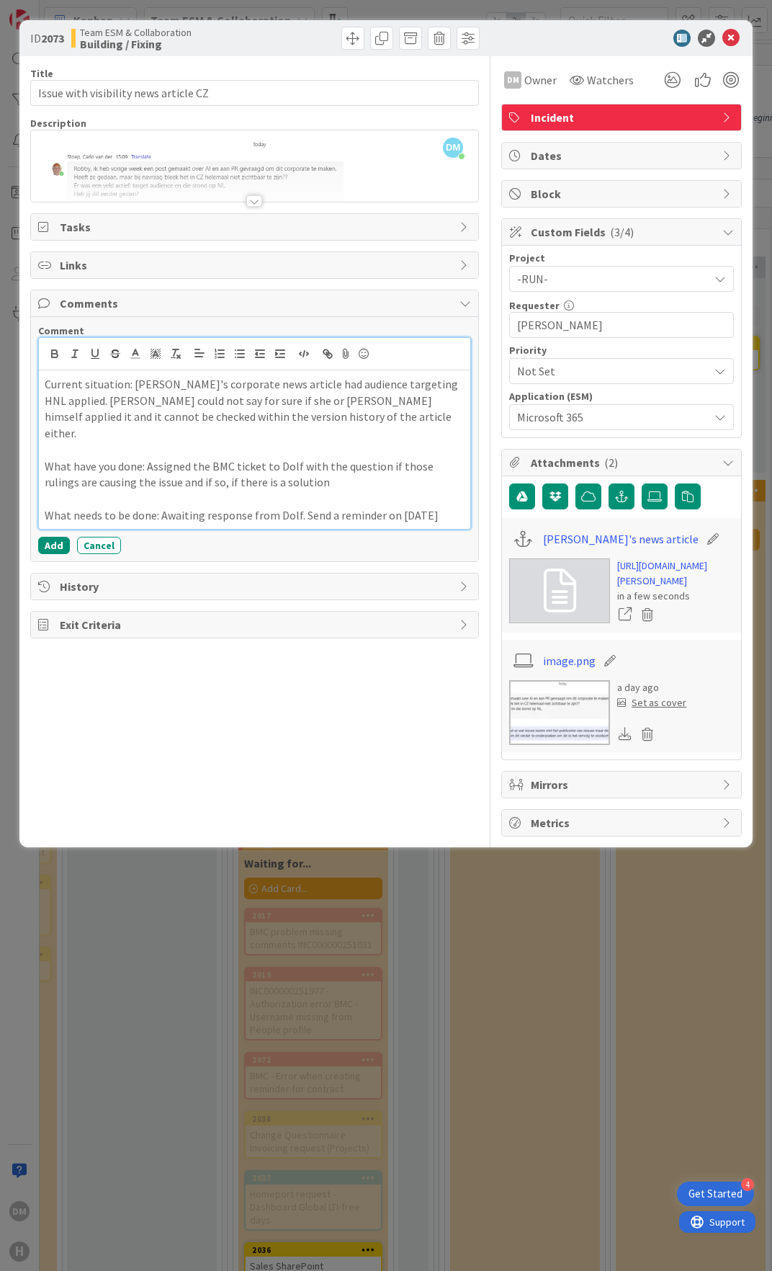
click at [323, 421] on p "Current situation: [PERSON_NAME]'s corporate news article had audience targetin…" at bounding box center [255, 409] width 420 height 66
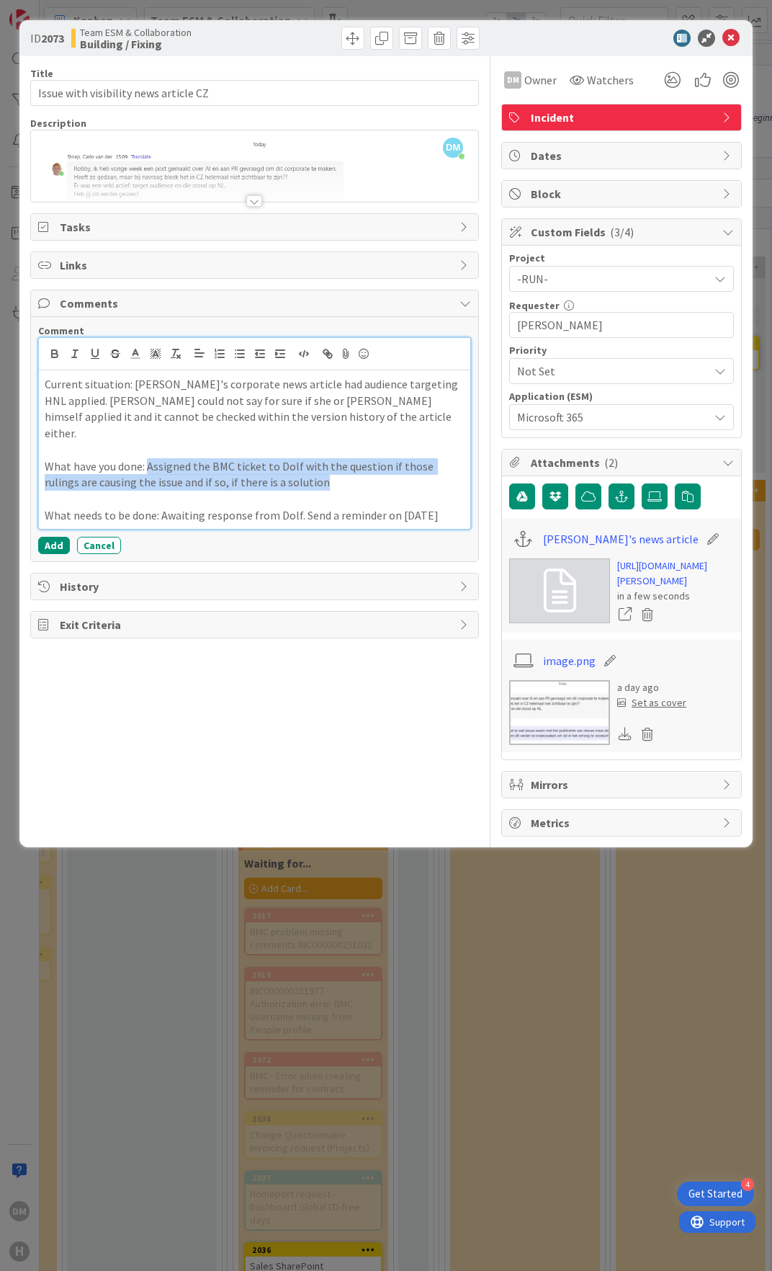
drag, startPoint x: 148, startPoint y: 448, endPoint x: 285, endPoint y: 463, distance: 137.0
click at [285, 463] on p "What have you done: Assigned the BMC ticket to Dolf with the question if those …" at bounding box center [255, 474] width 420 height 32
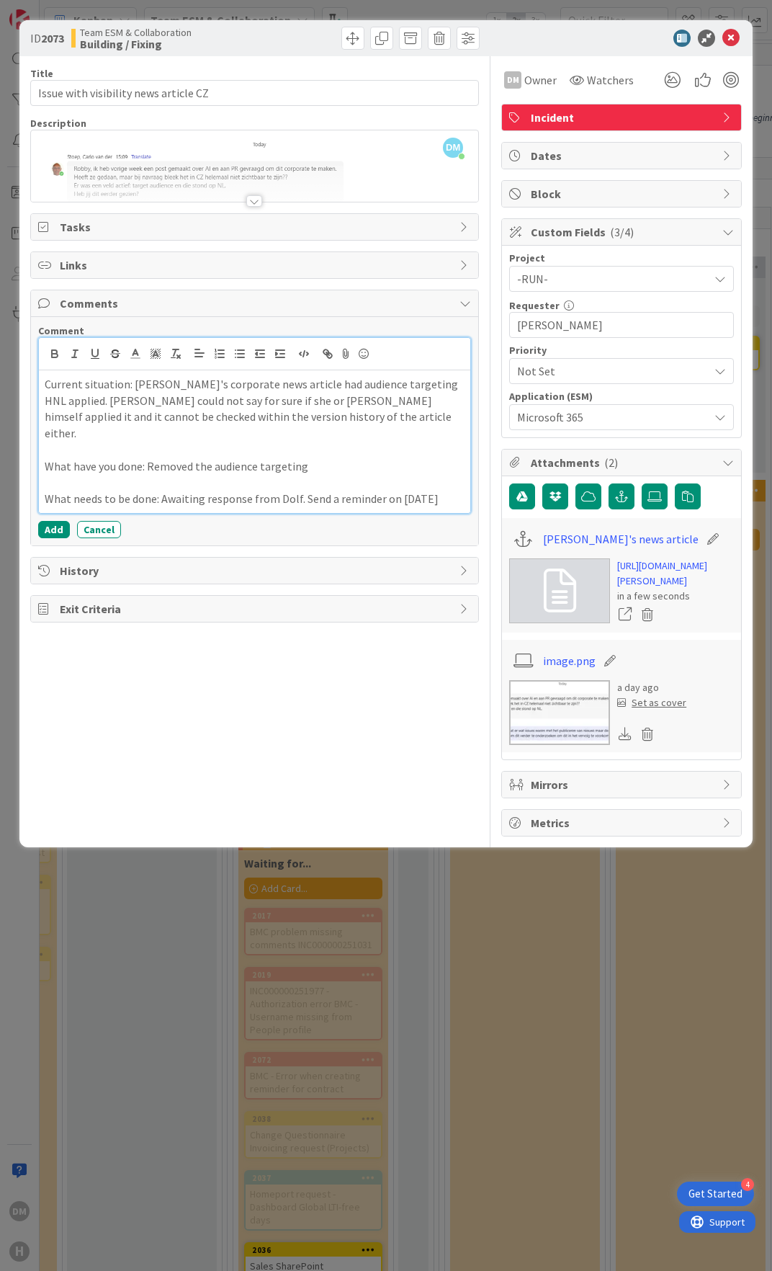
drag, startPoint x: 161, startPoint y: 482, endPoint x: 449, endPoint y: 495, distance: 287.7
click at [449, 495] on div "Current situation: [PERSON_NAME]'s corporate news article had audience targetin…" at bounding box center [254, 441] width 431 height 143
click at [315, 458] on p "What have you done: Removed the audience targeting" at bounding box center [255, 466] width 420 height 17
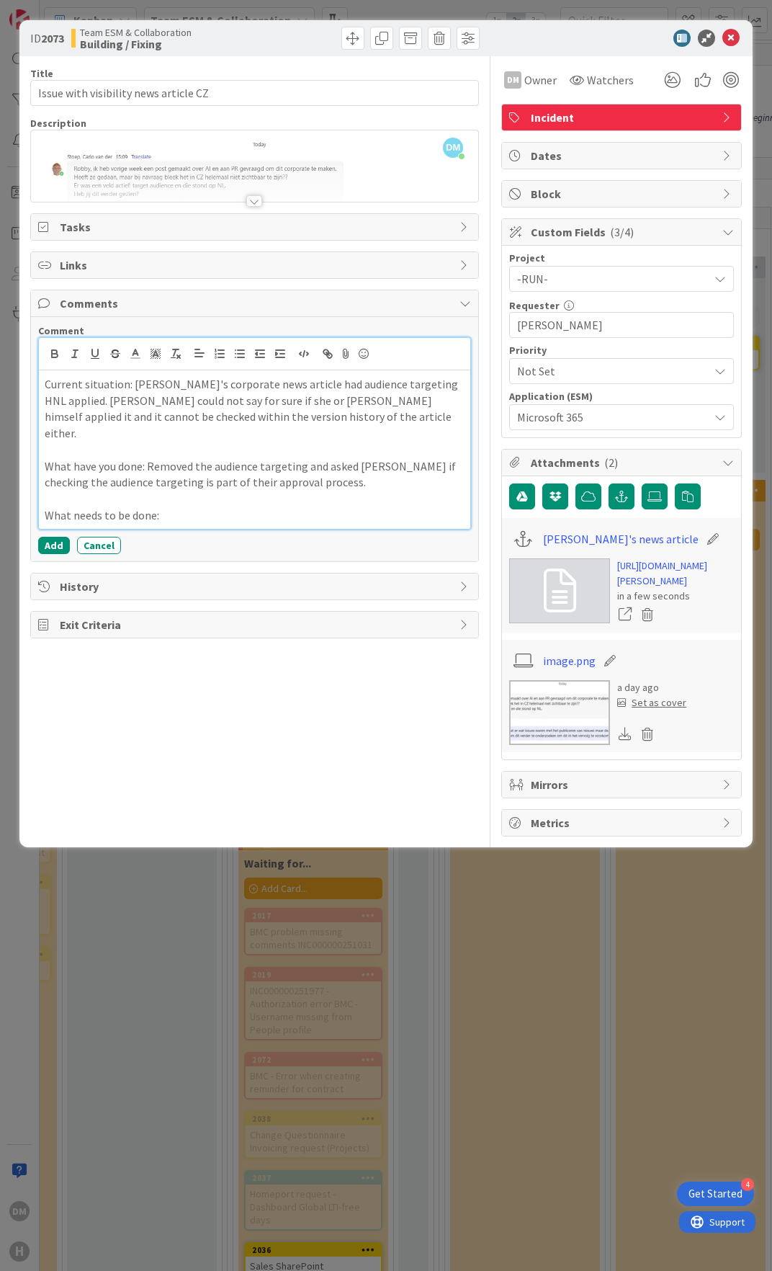
click at [233, 507] on p "What needs to be done:" at bounding box center [255, 515] width 420 height 17
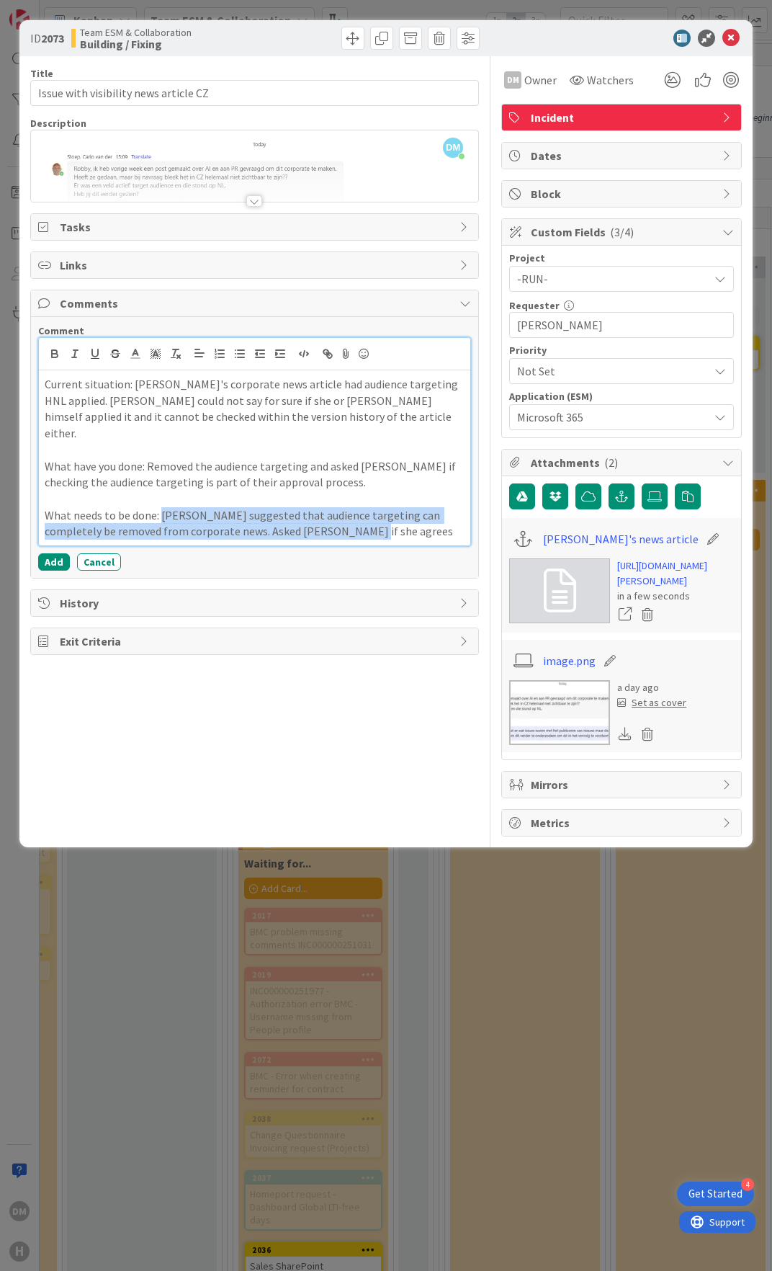
drag, startPoint x: 161, startPoint y: 498, endPoint x: 314, endPoint y: 512, distance: 153.3
click at [314, 512] on p "What needs to be done: [PERSON_NAME] suggested that audience targeting can comp…" at bounding box center [255, 523] width 420 height 32
copy p "[PERSON_NAME] suggested that audience targeting can completely be removed from …"
click at [308, 465] on p "What have you done: Removed the audience targeting and asked [PERSON_NAME] if c…" at bounding box center [255, 474] width 420 height 32
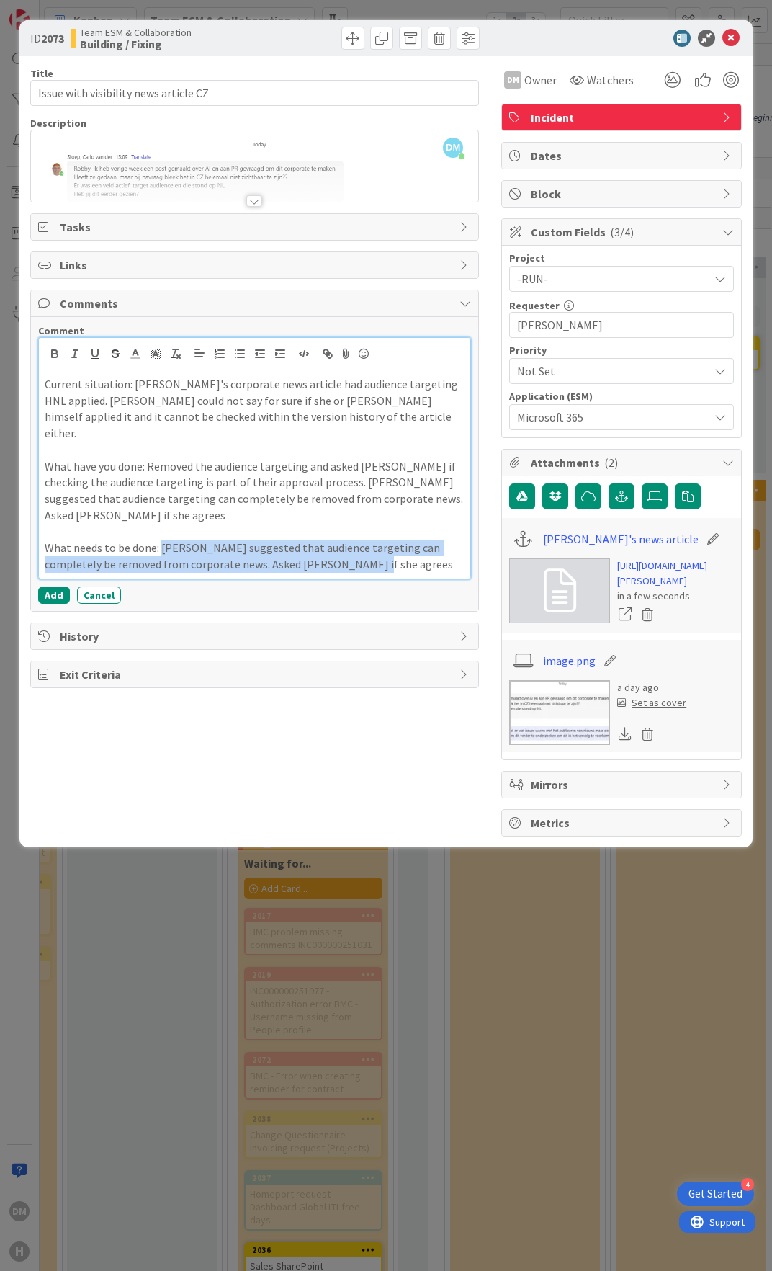
drag, startPoint x: 327, startPoint y: 534, endPoint x: 163, endPoint y: 513, distance: 165.6
click at [163, 540] on p "What needs to be done: [PERSON_NAME] suggested that audience targeting can comp…" at bounding box center [255, 556] width 420 height 32
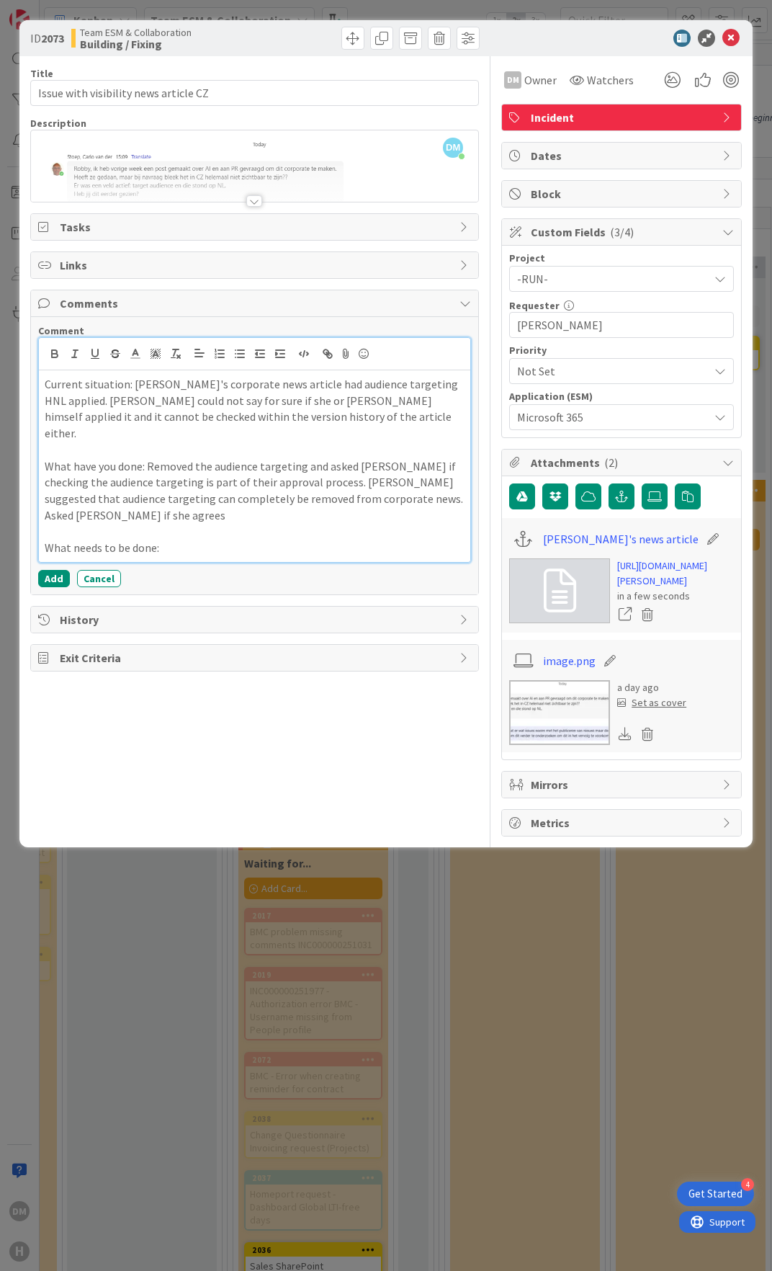
click at [452, 481] on p "What have you done: Removed the audience targeting and asked [PERSON_NAME] if c…" at bounding box center [255, 491] width 420 height 66
click at [238, 540] on p "What needs to be done:" at bounding box center [255, 548] width 420 height 17
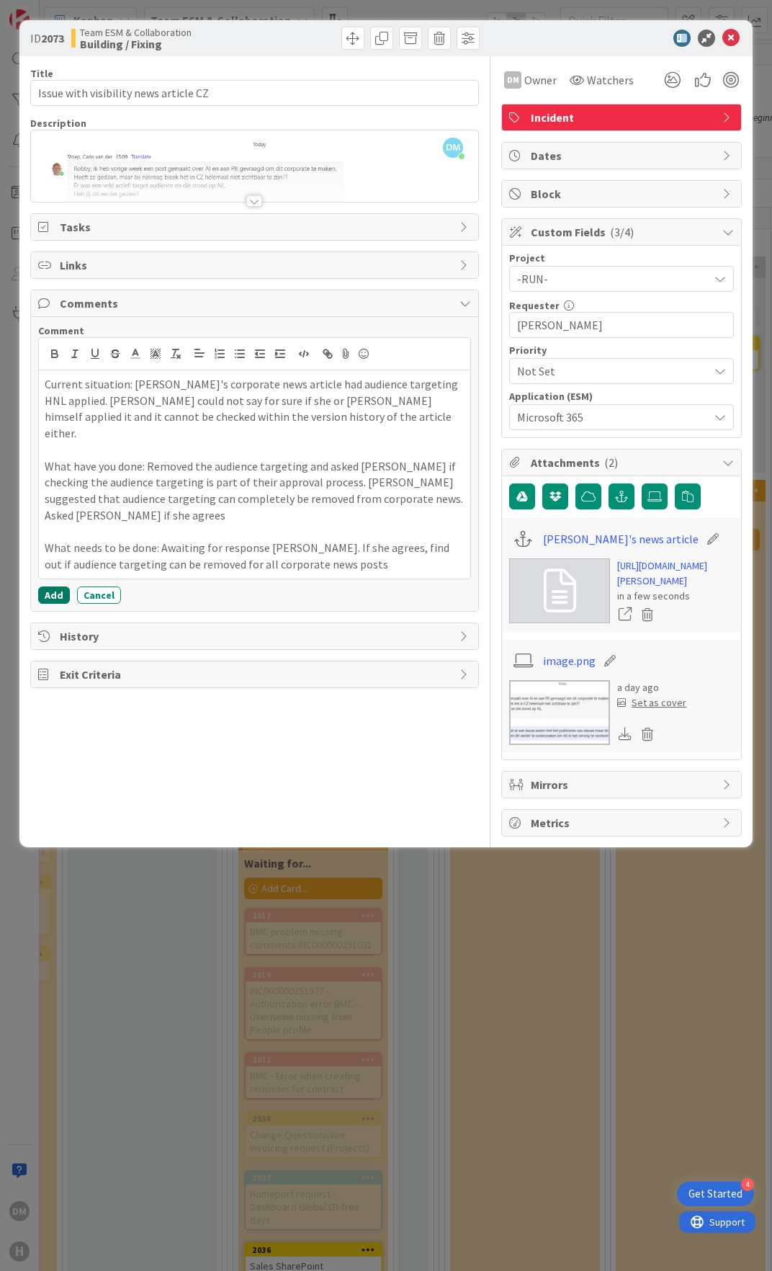
click at [58, 586] on button "Add" at bounding box center [54, 594] width 32 height 17
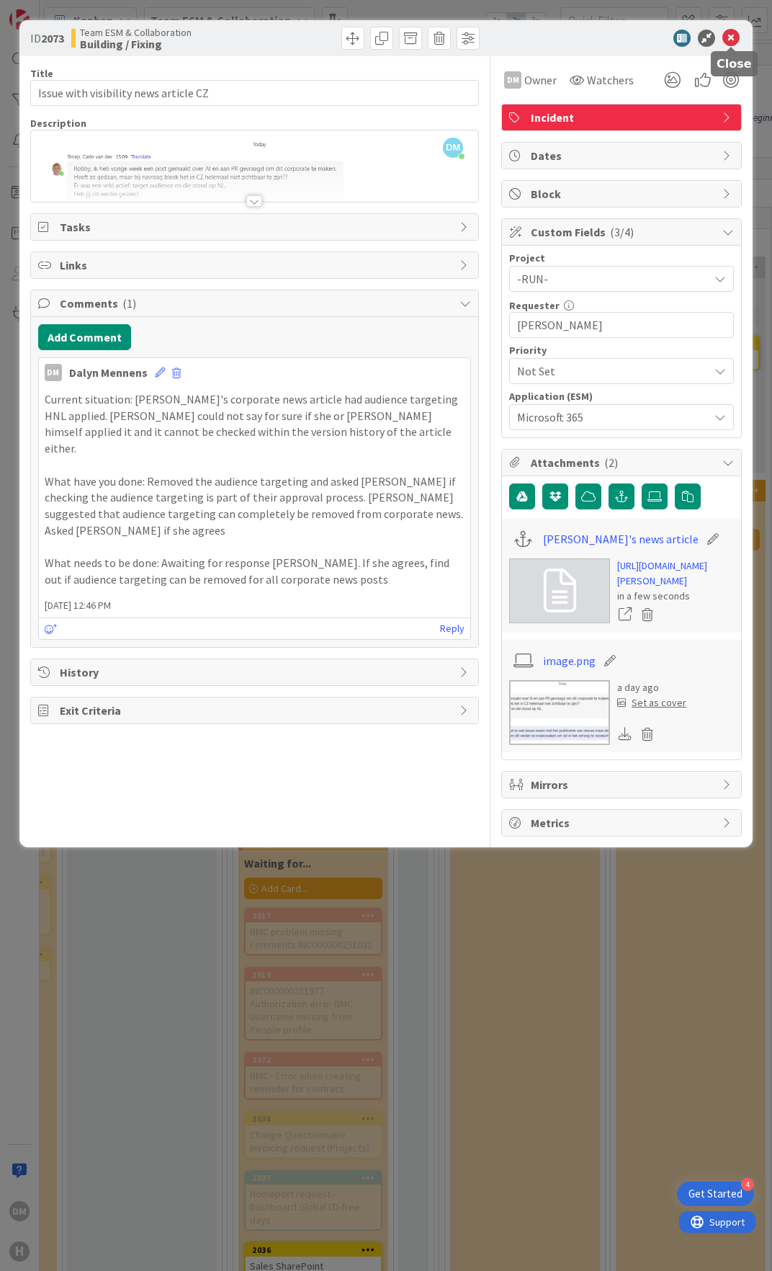
click at [730, 42] on icon at bounding box center [730, 38] width 17 height 17
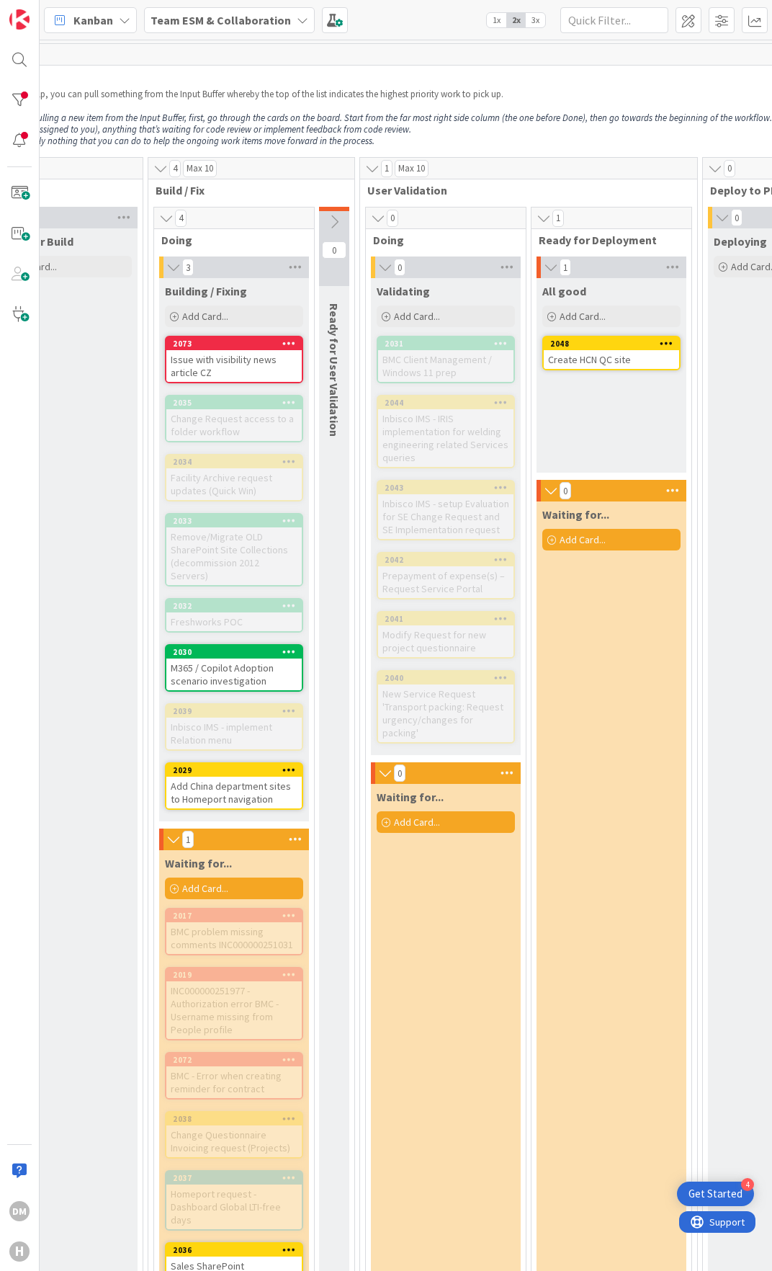
scroll to position [0, 540]
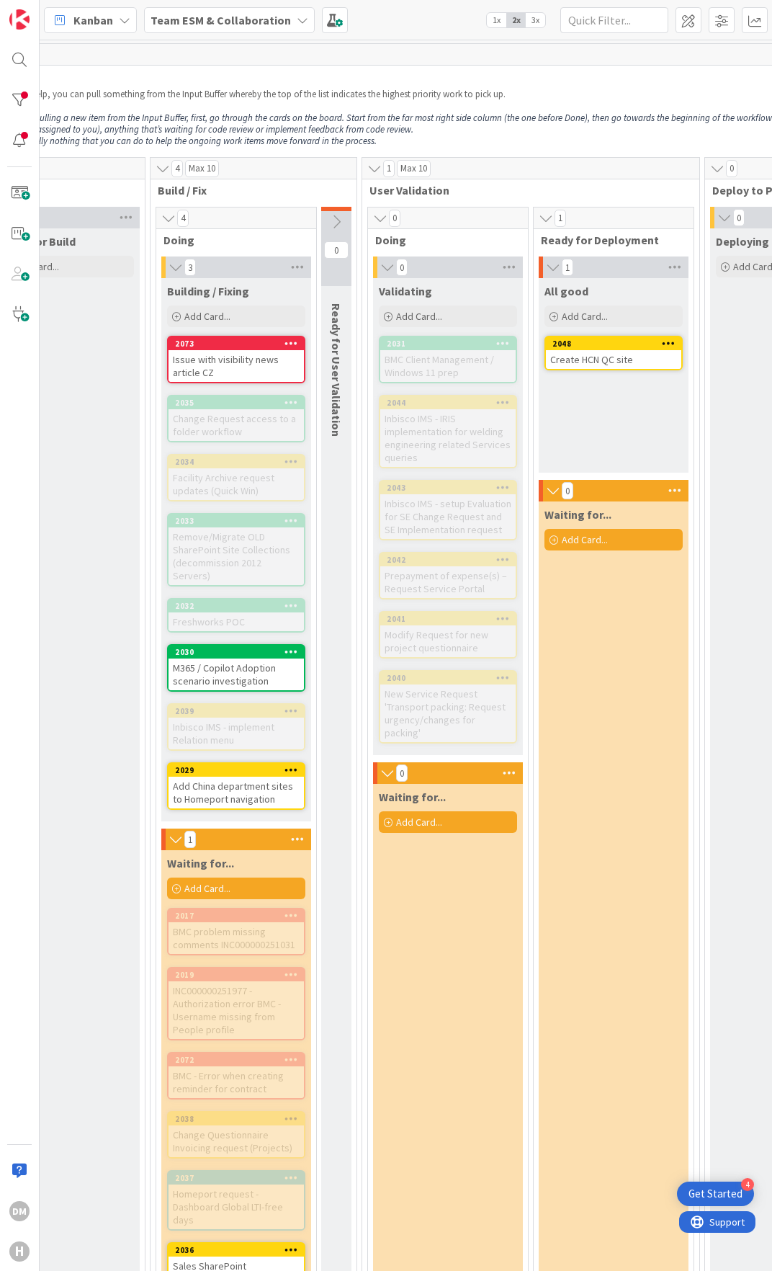
click at [236, 659] on div "M365 / Copilot Adoption scenario investigation" at bounding box center [236, 674] width 135 height 32
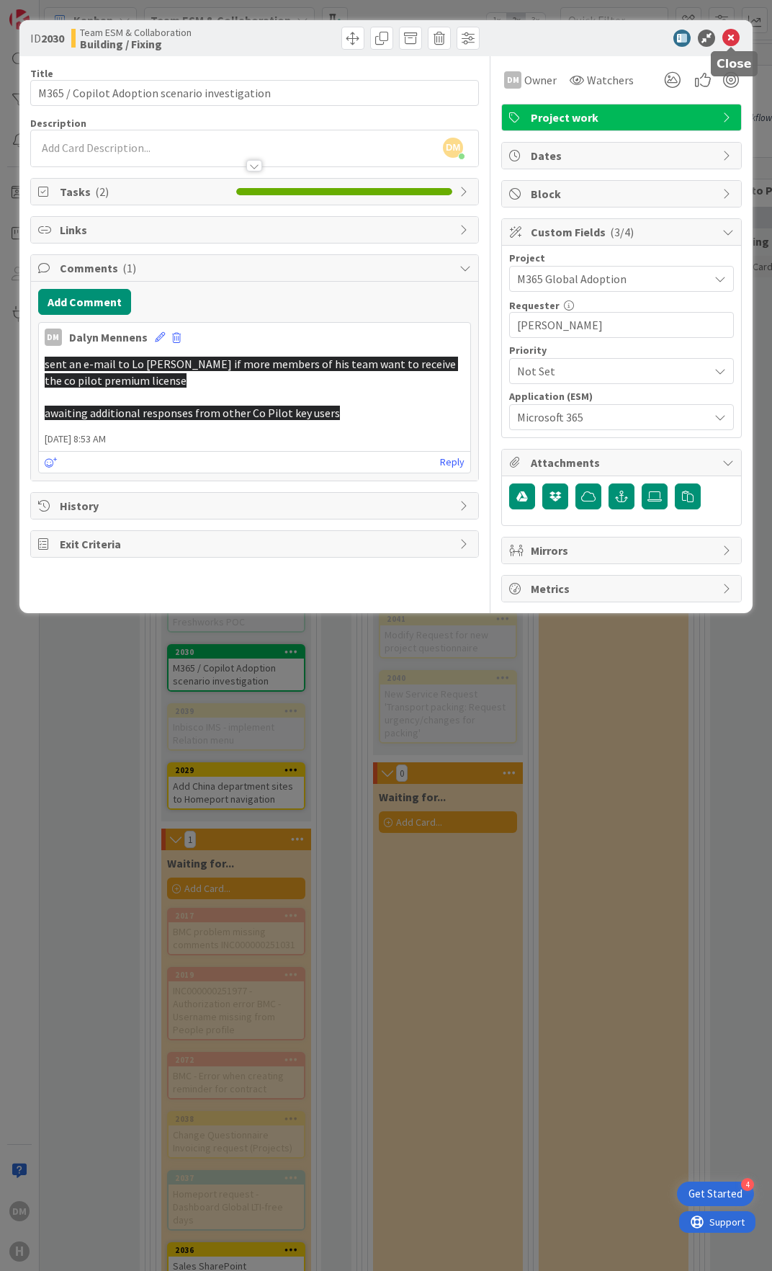
click at [738, 33] on icon at bounding box center [730, 38] width 17 height 17
